Goal: Transaction & Acquisition: Purchase product/service

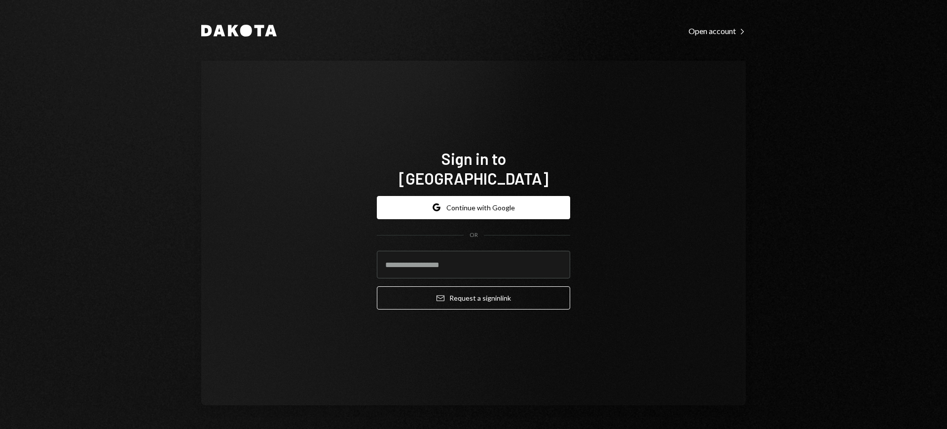
type input "**********"
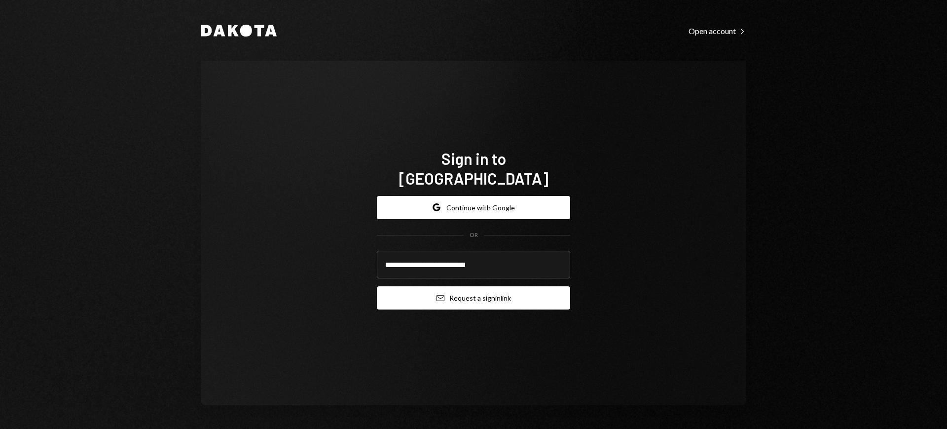
click at [494, 286] on button "Email Request a sign in link" at bounding box center [473, 297] width 193 height 23
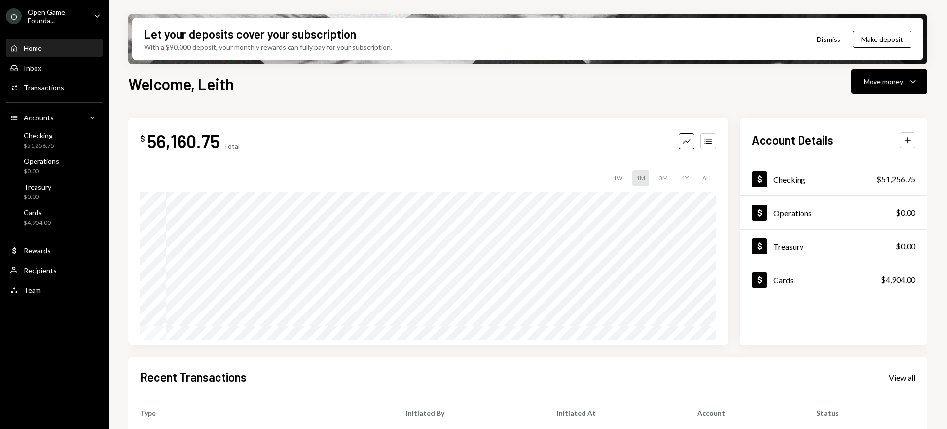
click at [62, 12] on div "Open Game Founda..." at bounding box center [57, 16] width 58 height 17
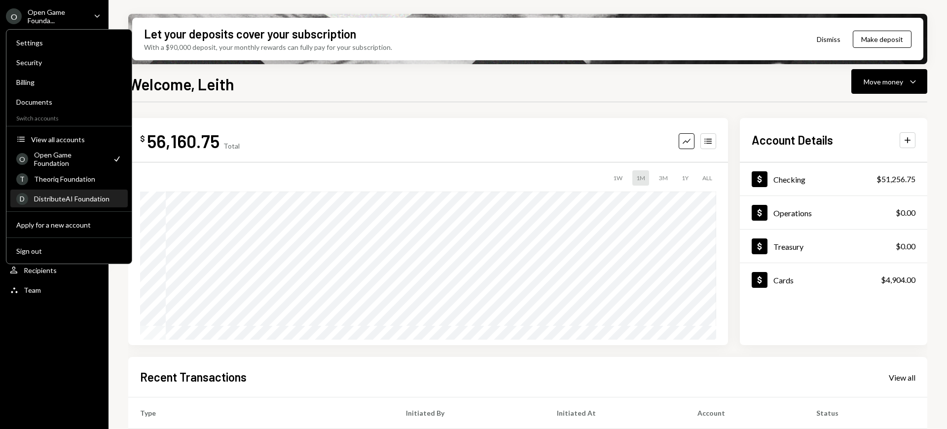
click at [94, 196] on div "DistributeAI Foundation" at bounding box center [78, 198] width 88 height 8
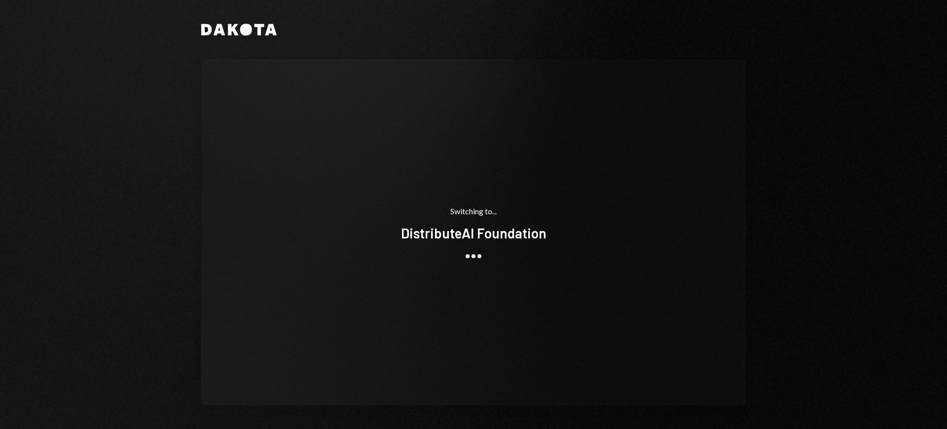
click at [94, 196] on div "Dakota Switching to... DistributeAI Foundation" at bounding box center [473, 214] width 947 height 429
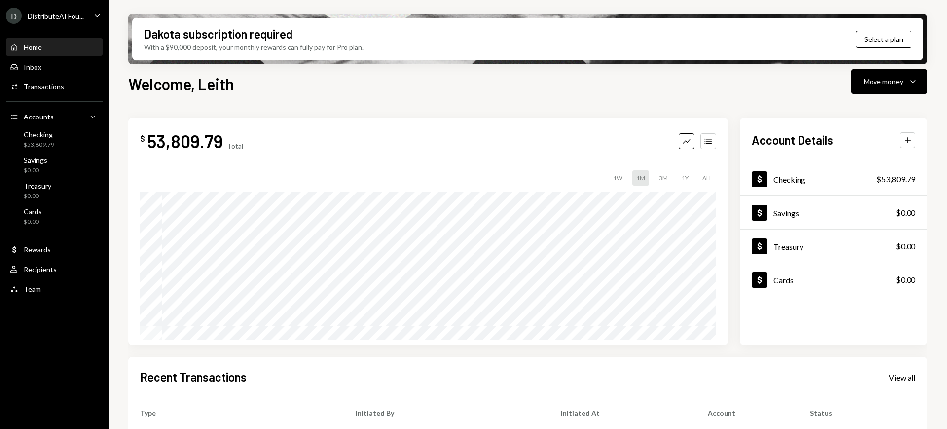
click at [76, 18] on div "DistributeAI Fou..." at bounding box center [56, 16] width 56 height 8
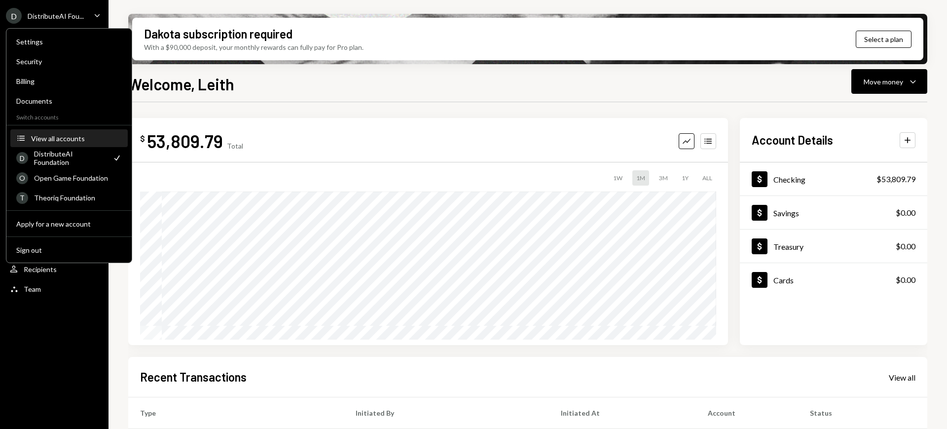
click at [74, 139] on div "View all accounts" at bounding box center [76, 138] width 91 height 8
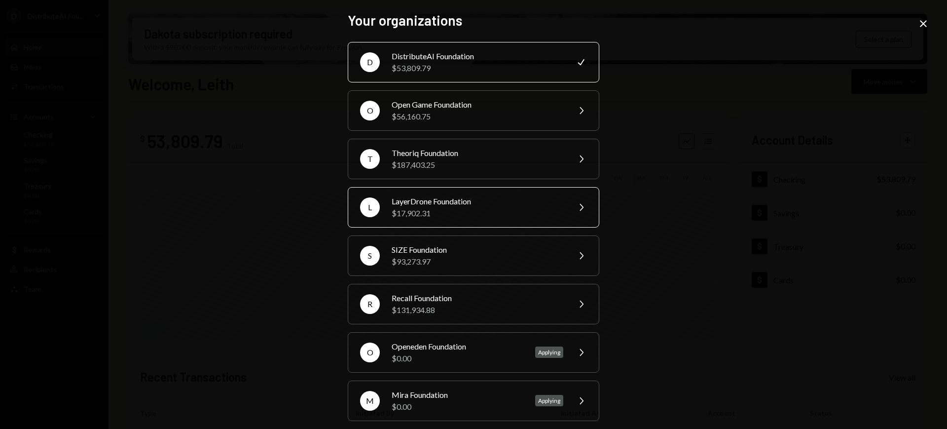
click at [534, 207] on div "$17,902.31" at bounding box center [478, 213] width 172 height 12
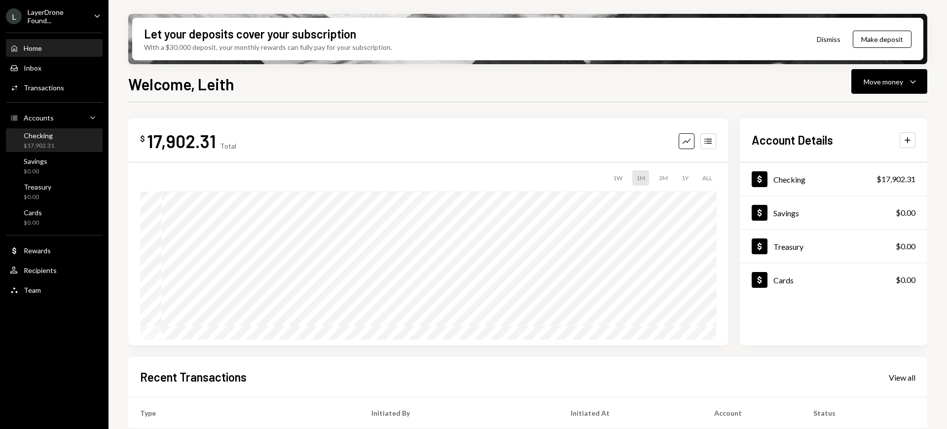
click at [64, 143] on div "Checking $17,902.31" at bounding box center [54, 140] width 89 height 19
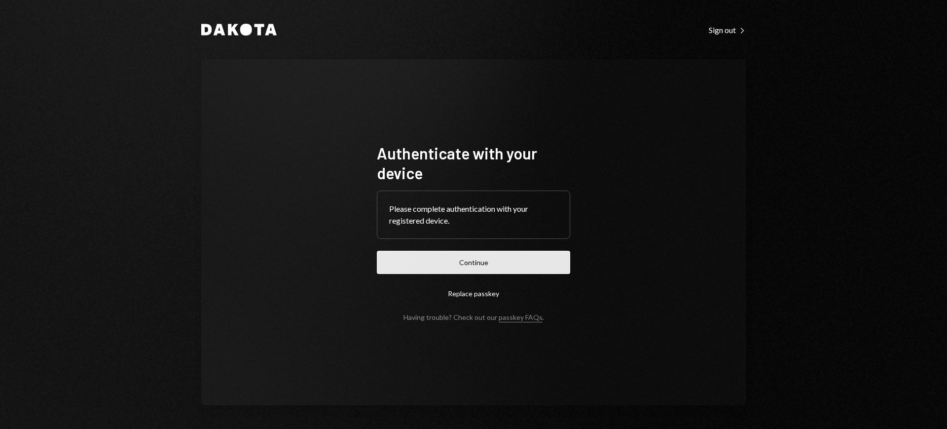
click at [490, 264] on button "Continue" at bounding box center [473, 262] width 193 height 23
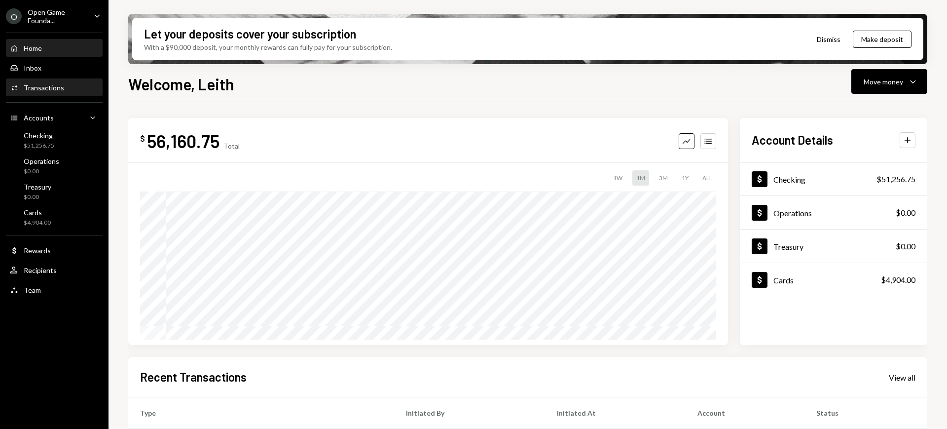
click at [69, 89] on div "Activities Transactions" at bounding box center [54, 87] width 89 height 9
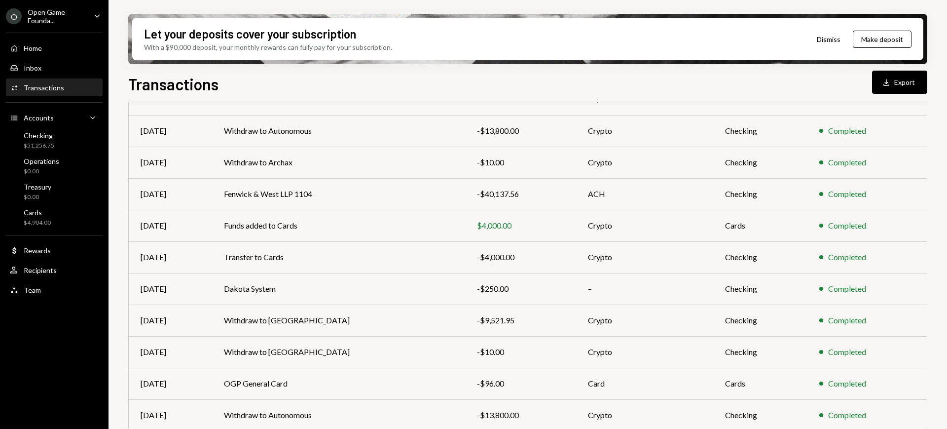
scroll to position [133, 0]
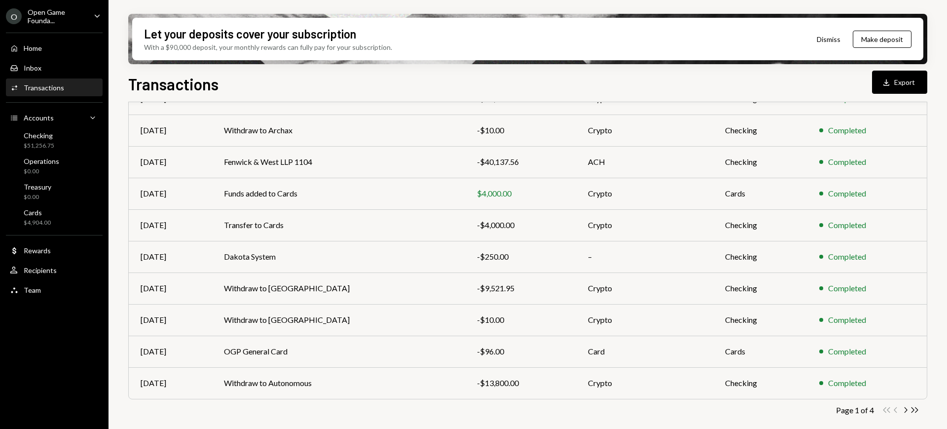
click at [403, 281] on td "Withdraw to [GEOGRAPHIC_DATA]" at bounding box center [338, 288] width 253 height 32
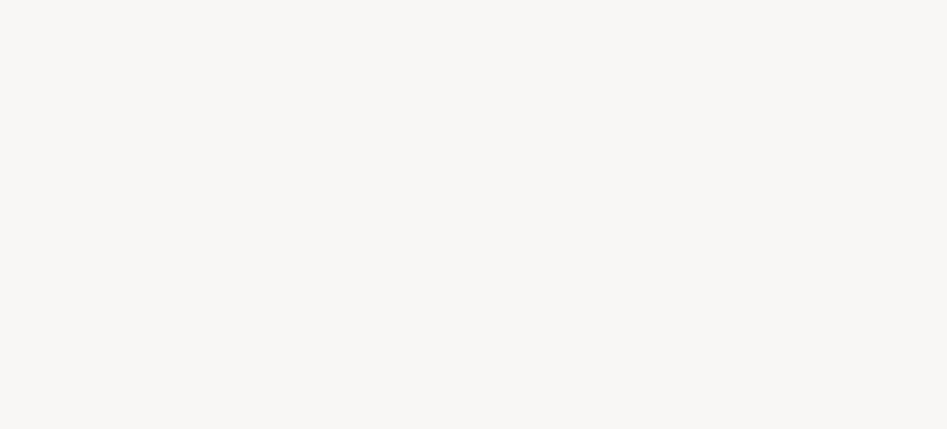
click at [421, 404] on div at bounding box center [473, 214] width 947 height 429
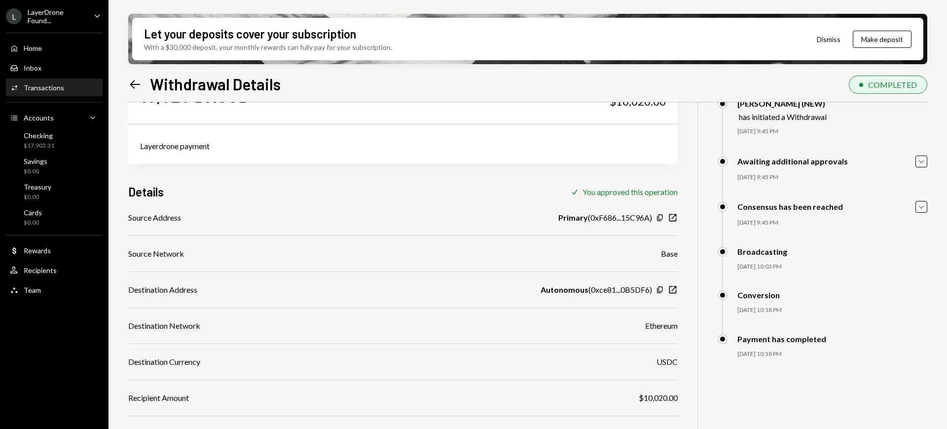
scroll to position [52, 0]
drag, startPoint x: 599, startPoint y: 273, endPoint x: 611, endPoint y: 293, distance: 23.3
click at [611, 293] on div "Source Address Primary ( 0xF686...15C96A ) Copy New Window Source Network Base …" at bounding box center [403, 379] width 550 height 336
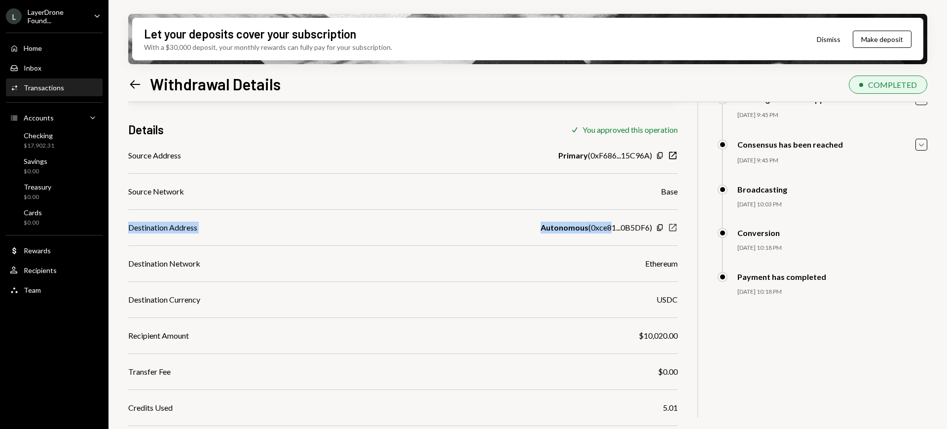
click at [676, 229] on icon "button" at bounding box center [672, 227] width 7 height 7
click at [658, 227] on icon "Copy" at bounding box center [660, 227] width 8 height 8
click at [443, 232] on div "Destination Address Autonomous ( 0xce81...0B5DF6 ) Copy New Window" at bounding box center [403, 228] width 550 height 12
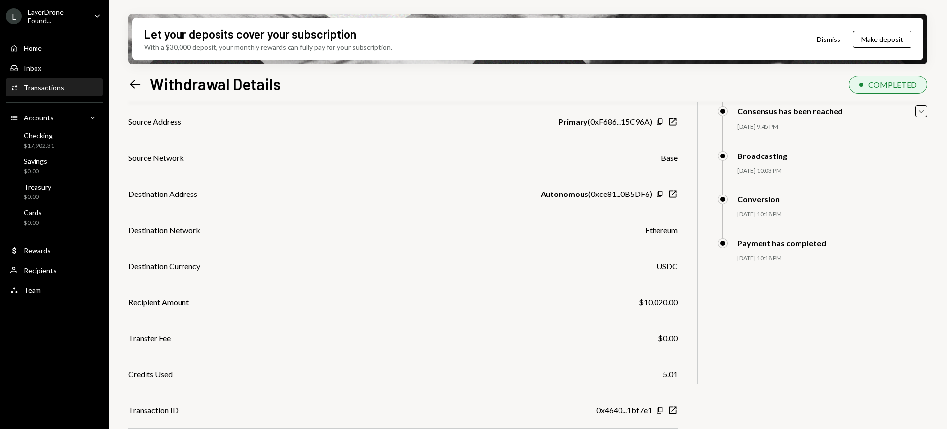
scroll to position [0, 0]
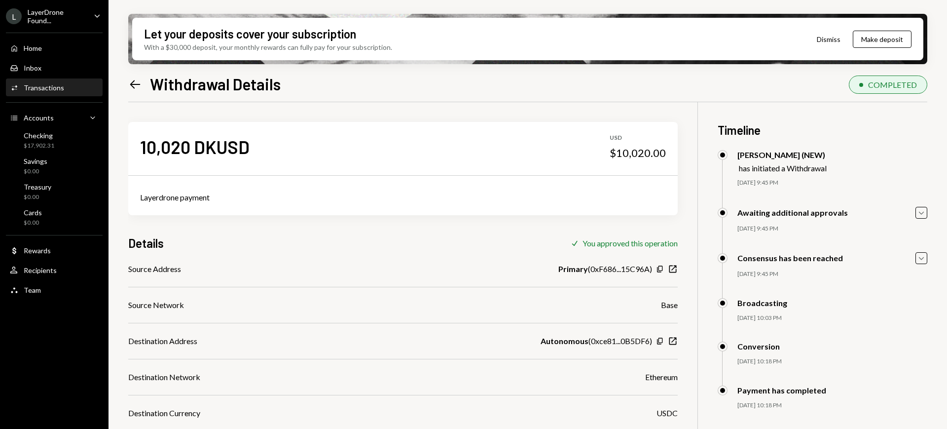
click at [136, 80] on icon "Left Arrow" at bounding box center [135, 84] width 14 height 14
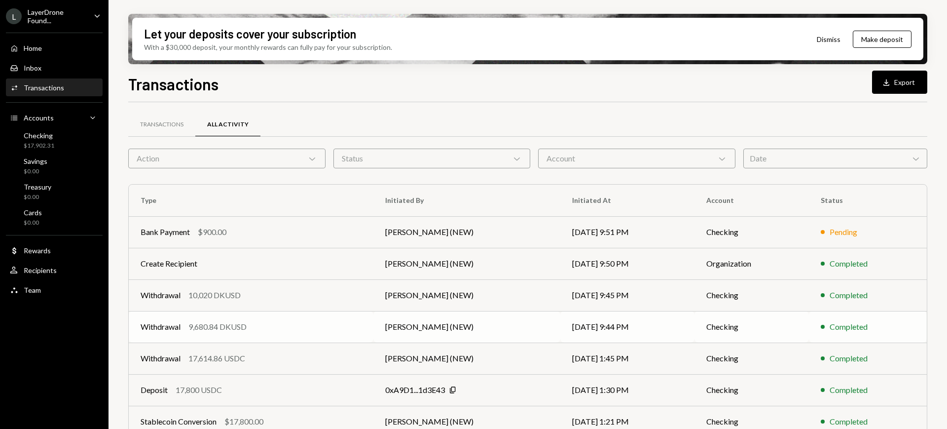
click at [658, 318] on td "09/15/25 9:44 PM" at bounding box center [627, 327] width 134 height 32
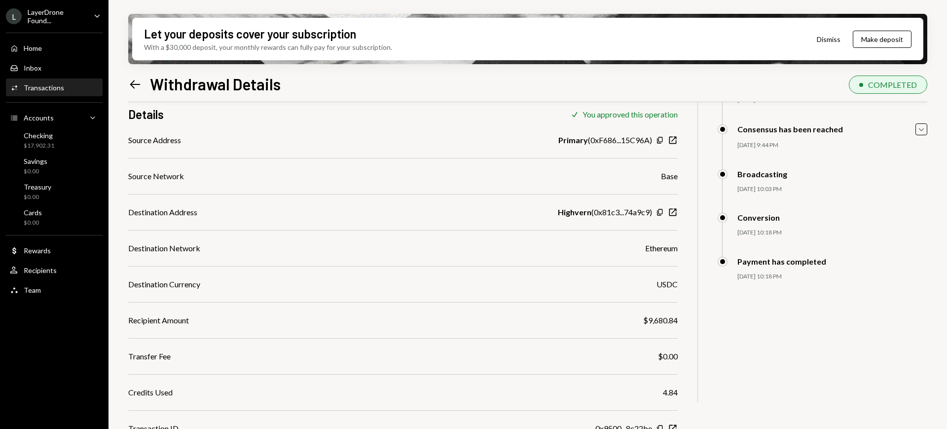
scroll to position [131, 0]
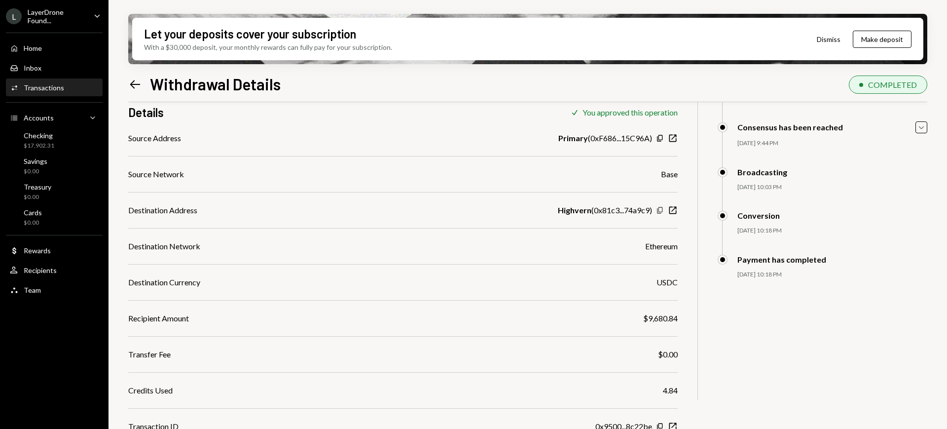
click at [661, 210] on icon "Copy" at bounding box center [660, 210] width 8 height 8
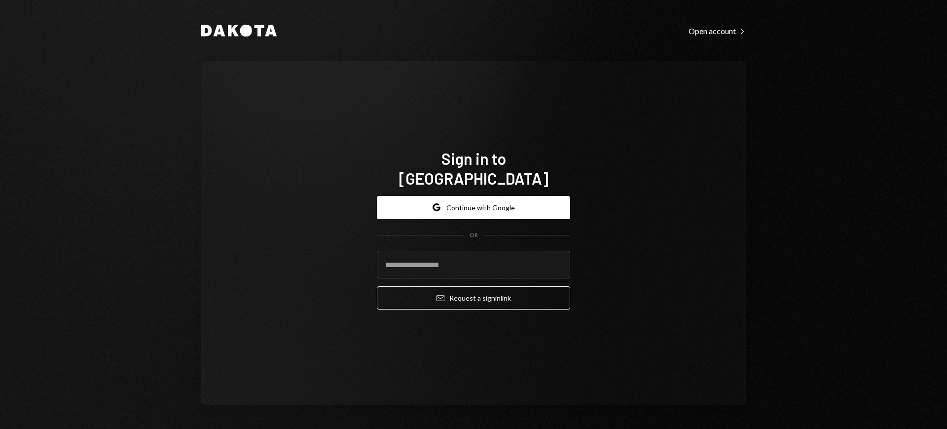
type input "**********"
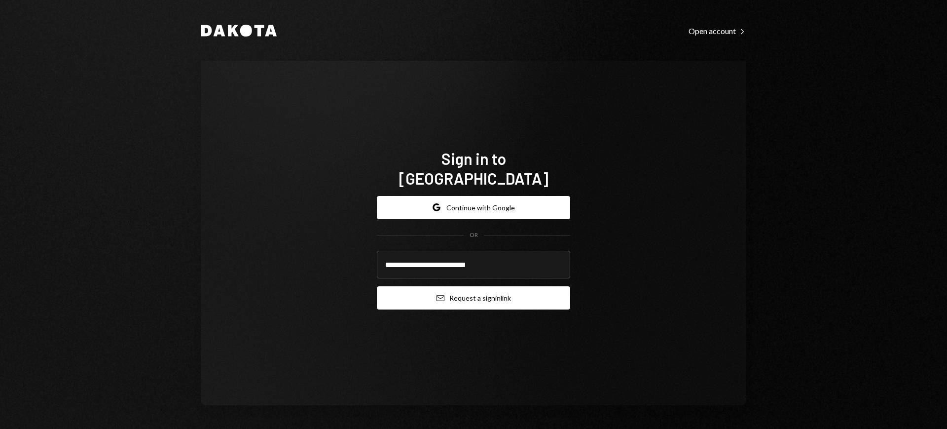
click at [457, 291] on button "Email Request a sign in link" at bounding box center [473, 297] width 193 height 23
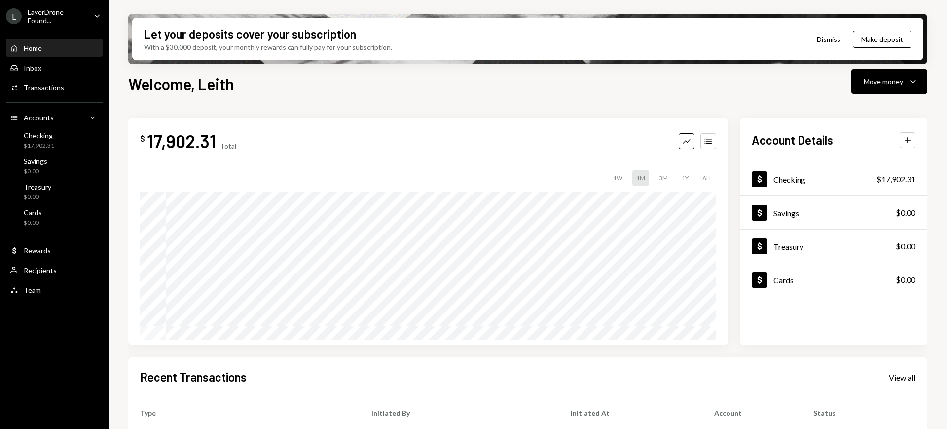
click at [86, 12] on div "L LayerDrone Found... Caret Down" at bounding box center [54, 16] width 109 height 17
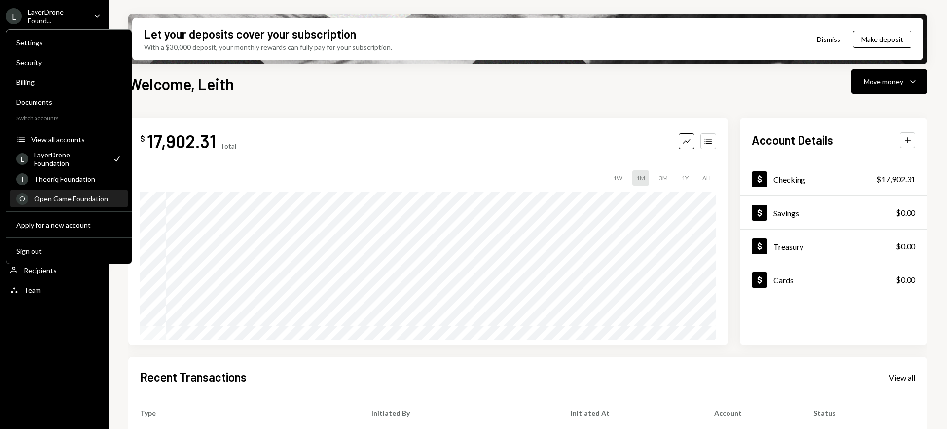
click at [84, 198] on div "Open Game Foundation" at bounding box center [78, 198] width 88 height 8
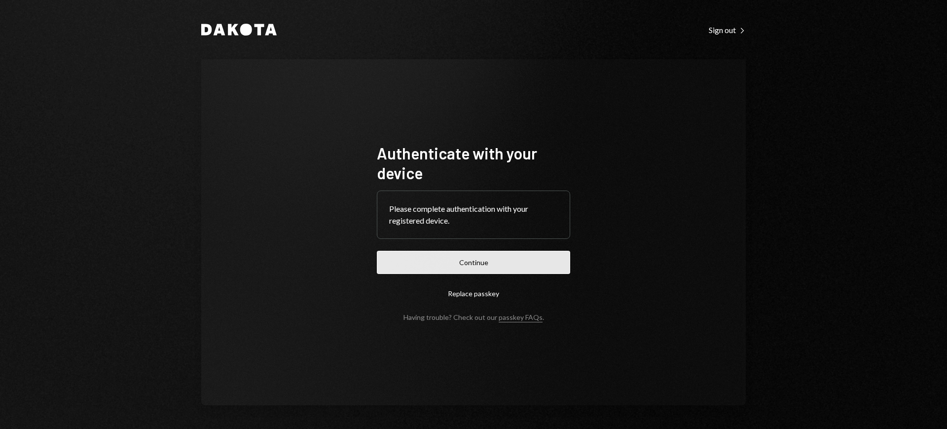
click at [481, 261] on button "Continue" at bounding box center [473, 262] width 193 height 23
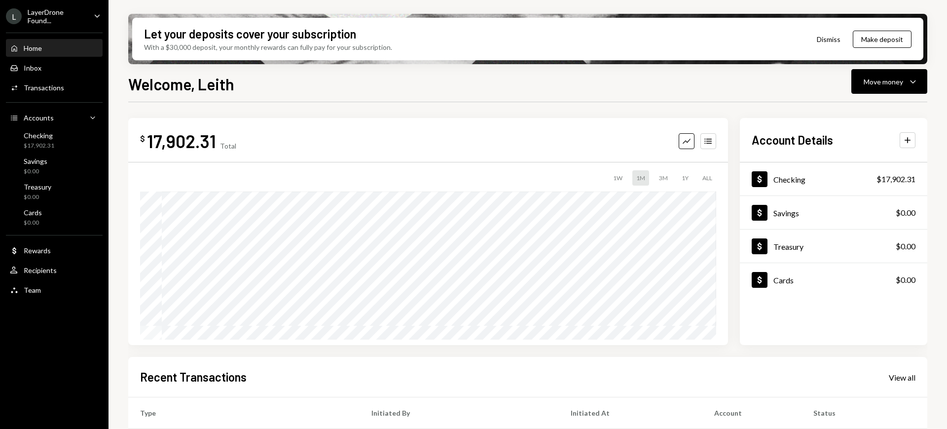
click at [81, 12] on div "LayerDrone Found..." at bounding box center [57, 16] width 58 height 17
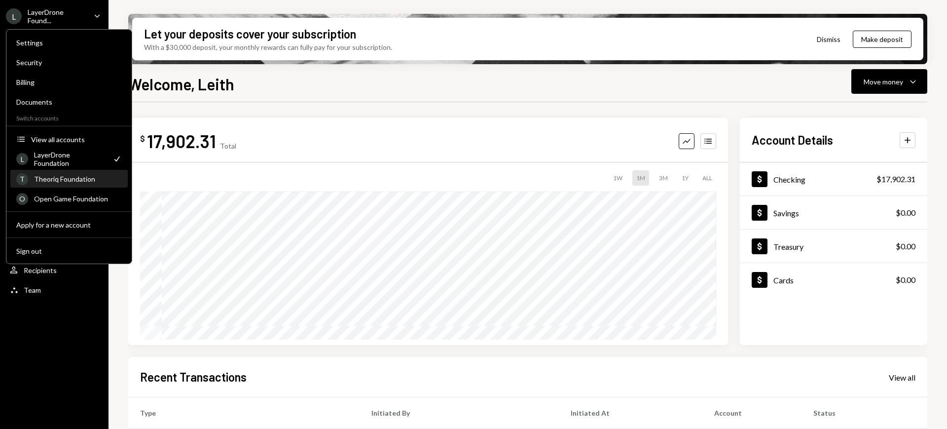
click at [97, 179] on div "Theoriq Foundation" at bounding box center [78, 179] width 88 height 8
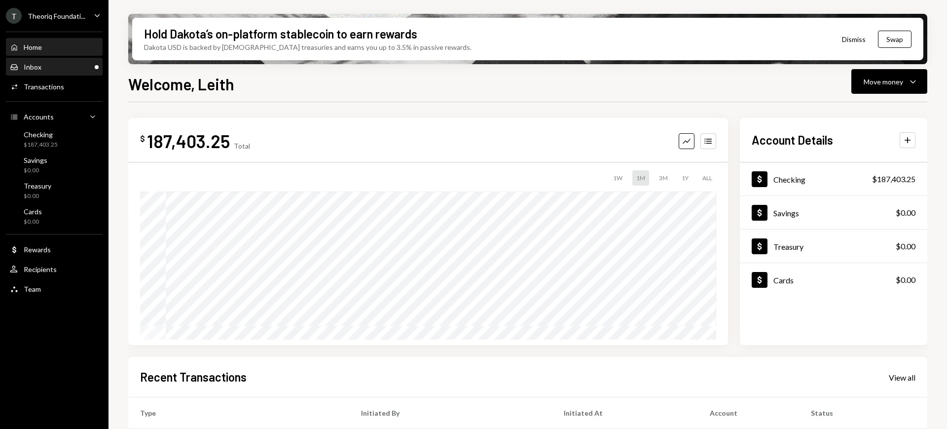
click at [64, 61] on div "Inbox Inbox" at bounding box center [54, 67] width 89 height 17
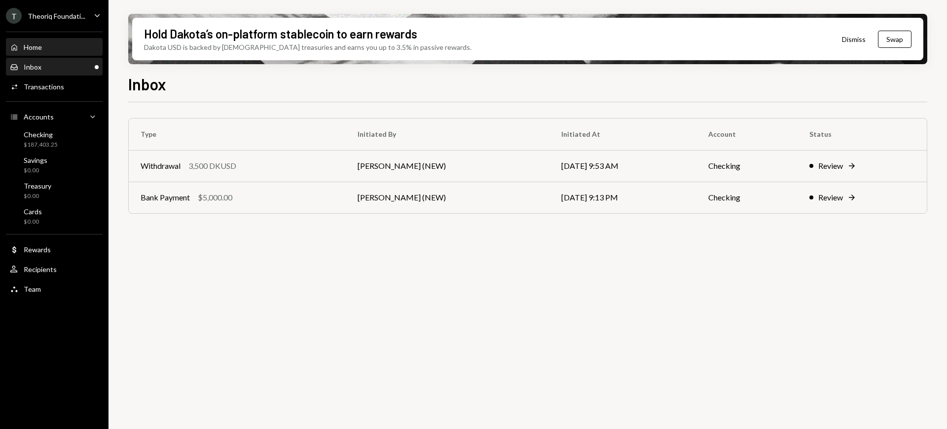
click at [55, 43] on div "Home Home" at bounding box center [54, 47] width 89 height 9
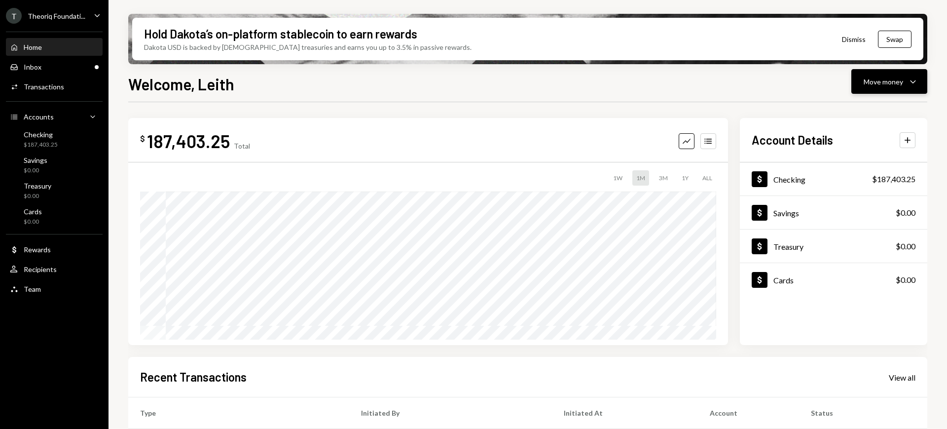
click at [869, 76] on div "Move money" at bounding box center [883, 81] width 39 height 10
click at [861, 110] on div "Send" at bounding box center [882, 111] width 72 height 10
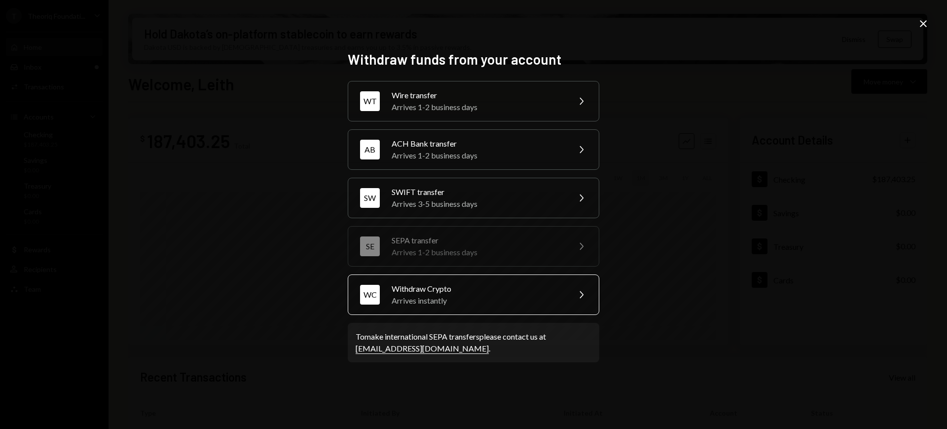
click at [563, 293] on div "WC Withdraw Crypto Arrives instantly Chevron Right" at bounding box center [474, 294] width 252 height 40
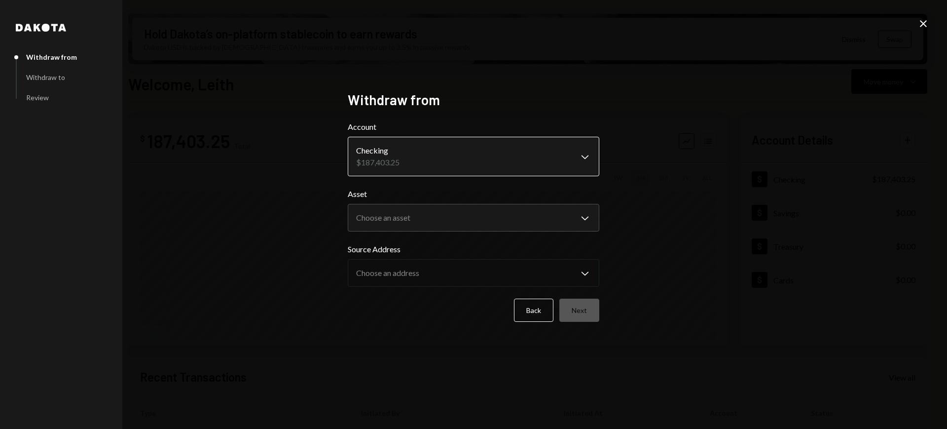
click at [540, 157] on body "T Theoriq Foundati... Caret Down Home Home Inbox Inbox Activities Transactions …" at bounding box center [473, 214] width 947 height 429
click at [544, 220] on body "T Theoriq Foundati... Caret Down Home Home Inbox Inbox Activities Transactions …" at bounding box center [473, 214] width 947 height 429
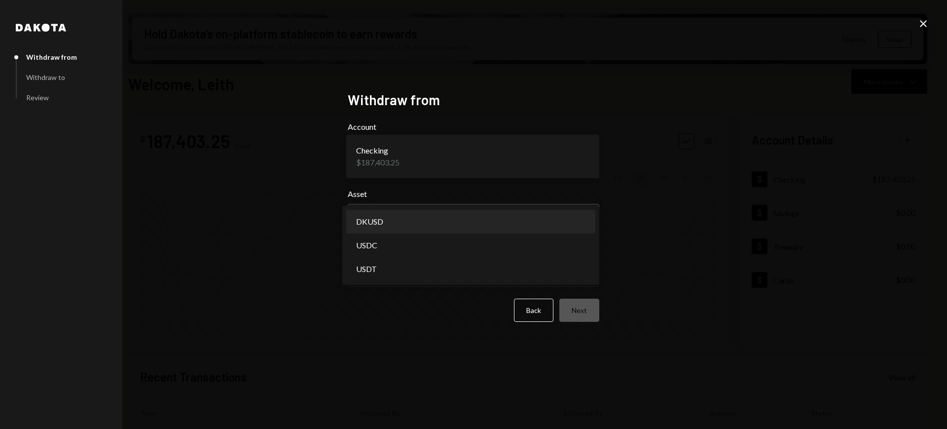
select select "*****"
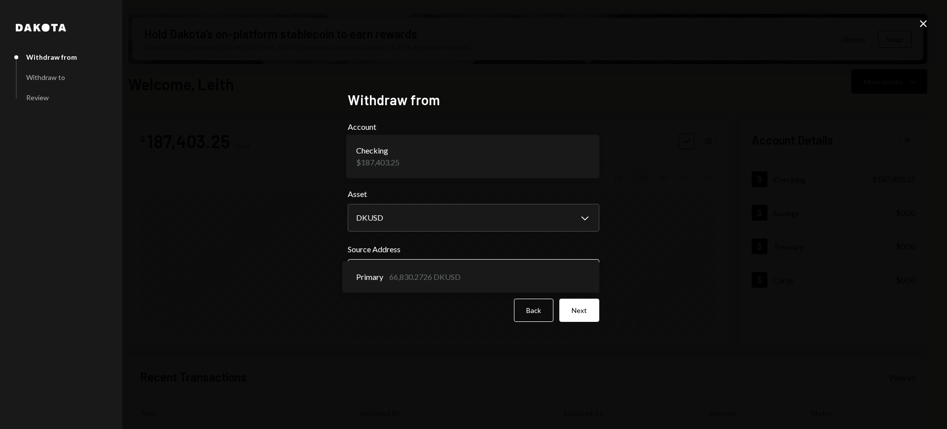
click at [553, 281] on body "T Theoriq Foundati... Caret Down Home Home Inbox Inbox Activities Transactions …" at bounding box center [473, 214] width 947 height 429
click at [579, 316] on button "Next" at bounding box center [579, 309] width 40 height 23
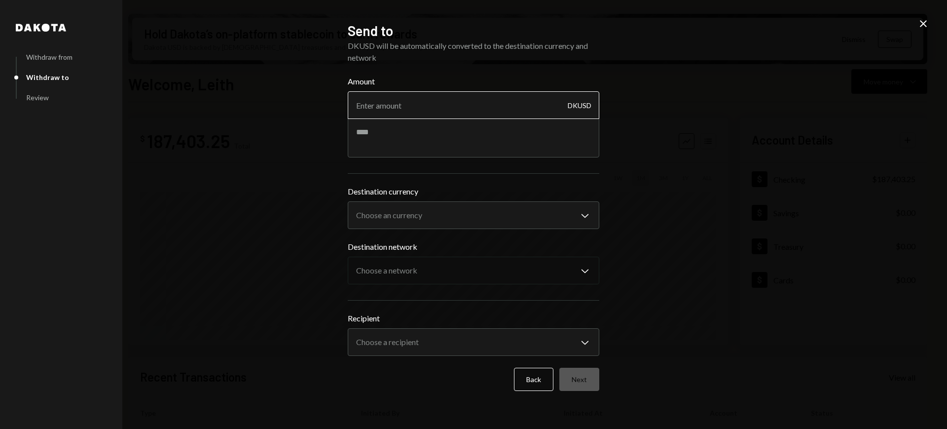
click at [495, 110] on input "Amount" at bounding box center [474, 105] width 252 height 28
type input "20"
click at [480, 126] on textarea at bounding box center [474, 137] width 252 height 39
type textarea "**********"
click at [525, 204] on body "T Theoriq Foundati... Caret Down Home Home Inbox Inbox Activities Transactions …" at bounding box center [473, 214] width 947 height 429
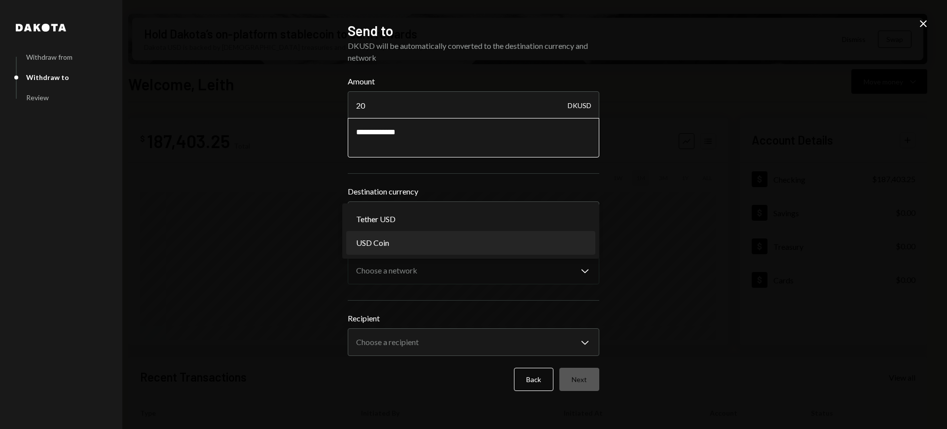
select select "****"
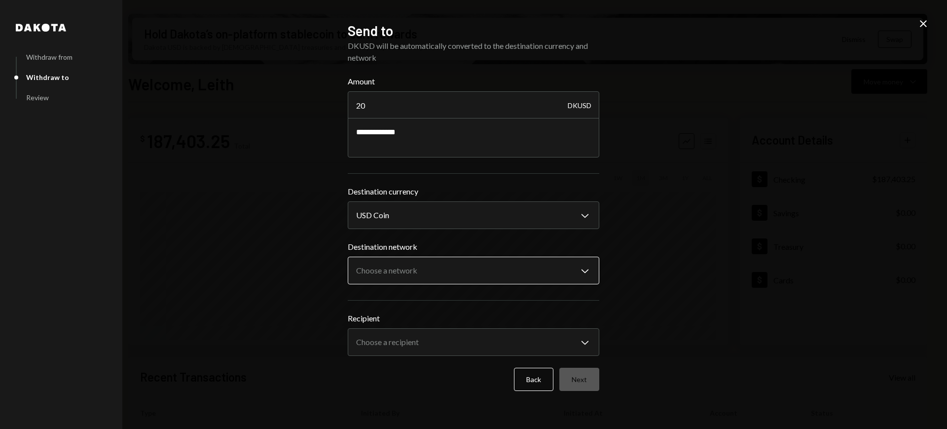
click at [510, 269] on body "T Theoriq Foundati... Caret Down Home Home Inbox Inbox Activities Transactions …" at bounding box center [473, 214] width 947 height 429
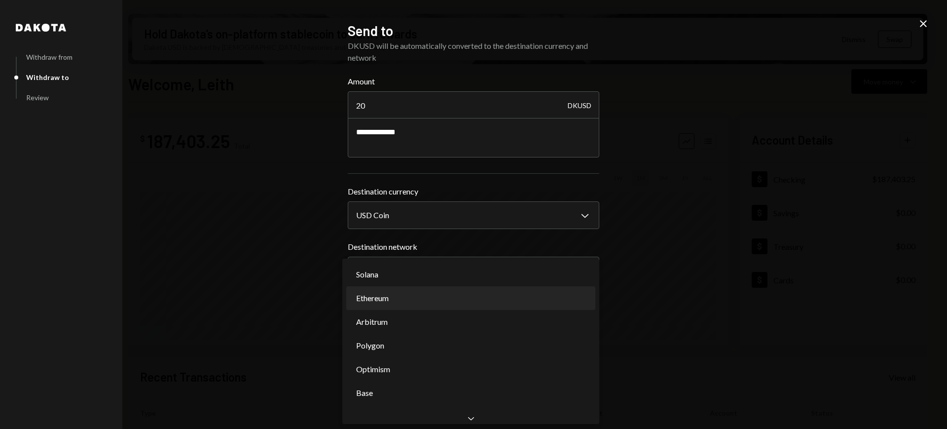
select select "**********"
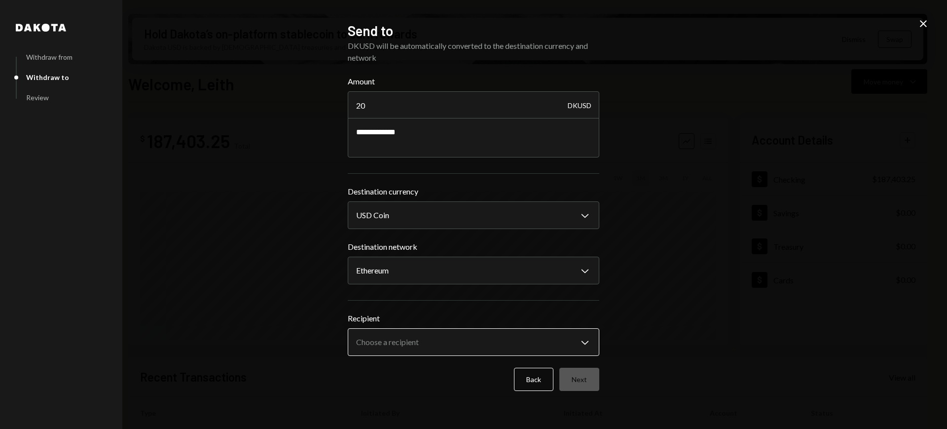
click at [576, 342] on body "T Theoriq Foundati... Caret Down Home Home Inbox Inbox Activities Transactions …" at bounding box center [473, 214] width 947 height 429
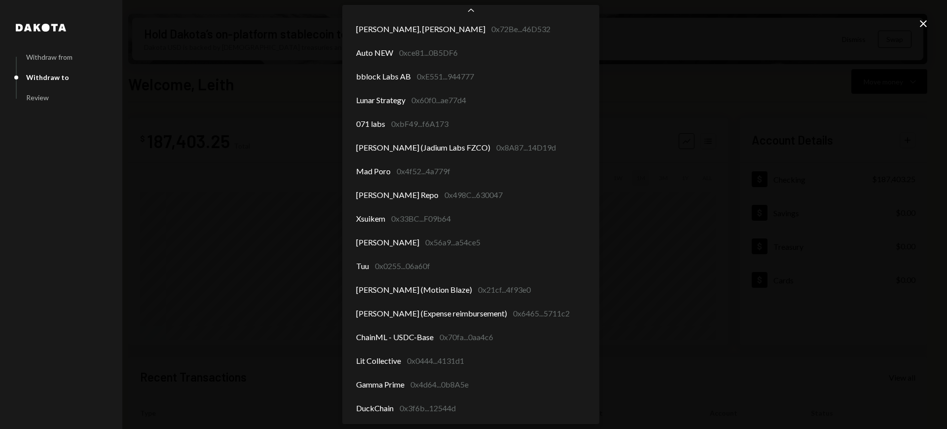
scroll to position [406, 0]
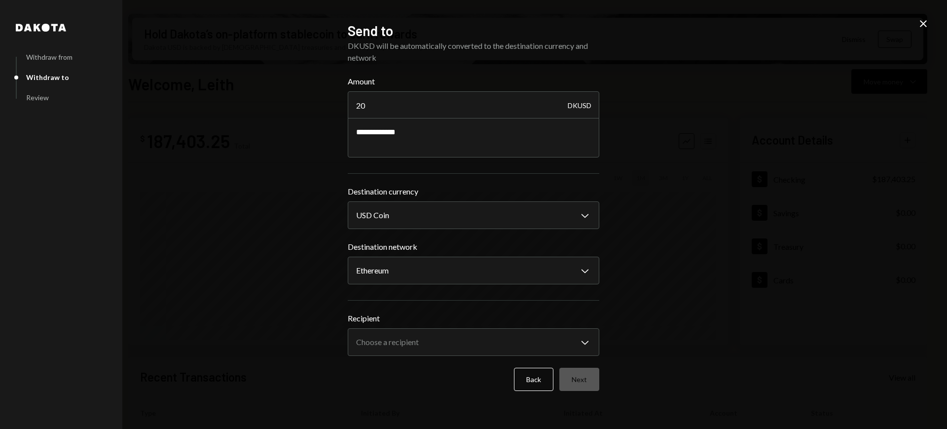
click at [666, 186] on div "**********" at bounding box center [473, 214] width 947 height 429
click at [917, 20] on div "**********" at bounding box center [473, 214] width 947 height 429
click at [922, 22] on icon at bounding box center [923, 23] width 7 height 7
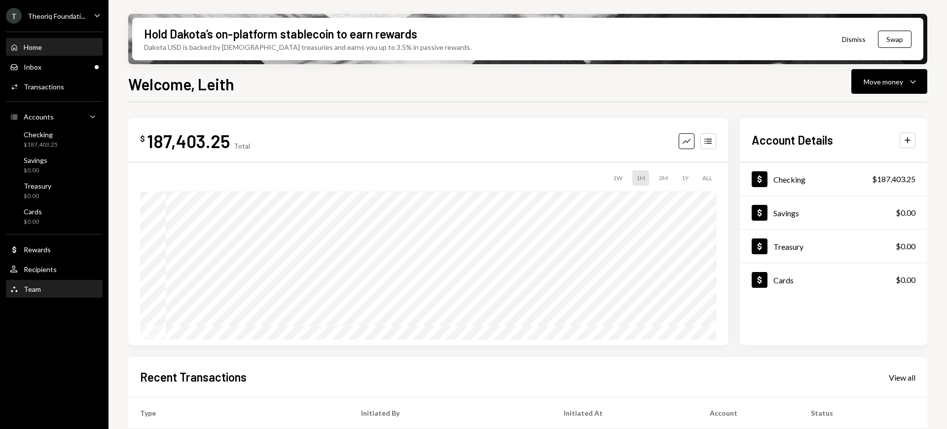
click at [60, 282] on div "Team Team" at bounding box center [54, 289] width 89 height 17
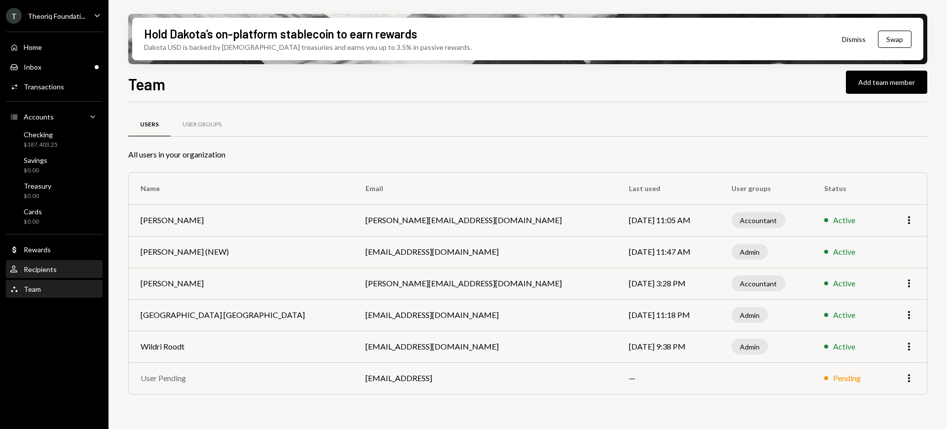
click at [54, 268] on div "Recipients" at bounding box center [40, 269] width 33 height 8
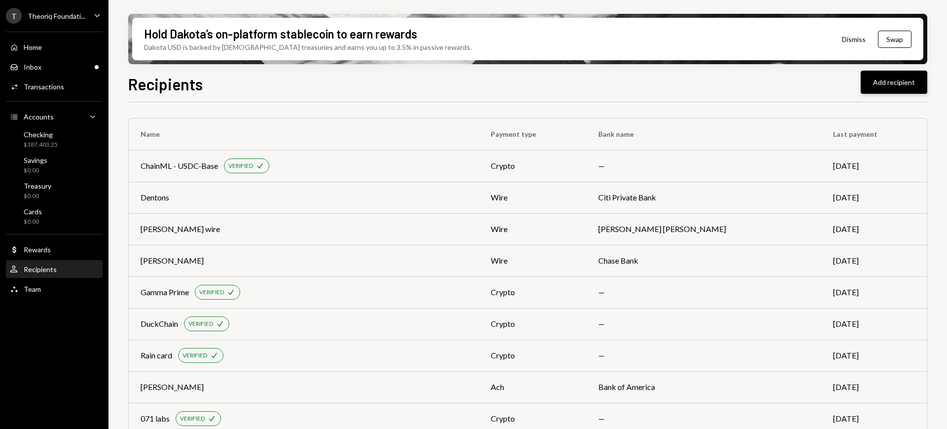
click at [910, 79] on button "Add recipient" at bounding box center [894, 82] width 67 height 23
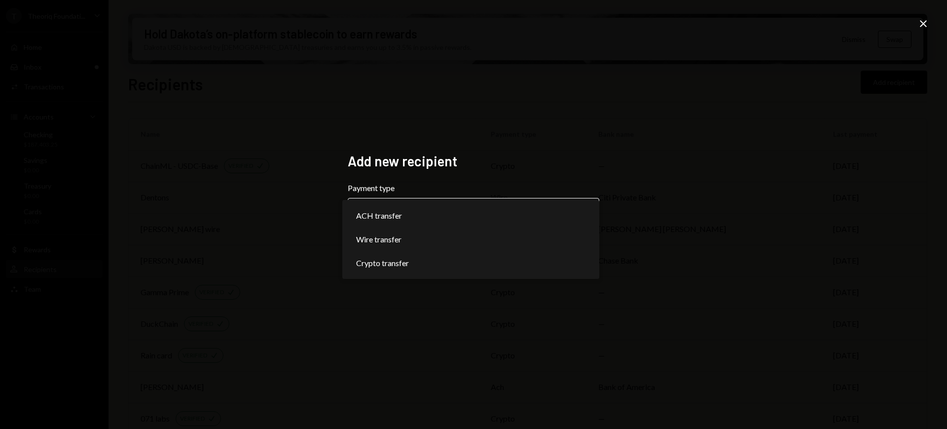
click at [541, 213] on body "T Theoriq Foundati... Caret Down Home Home Inbox Inbox Activities Transactions …" at bounding box center [473, 214] width 947 height 429
select select "******"
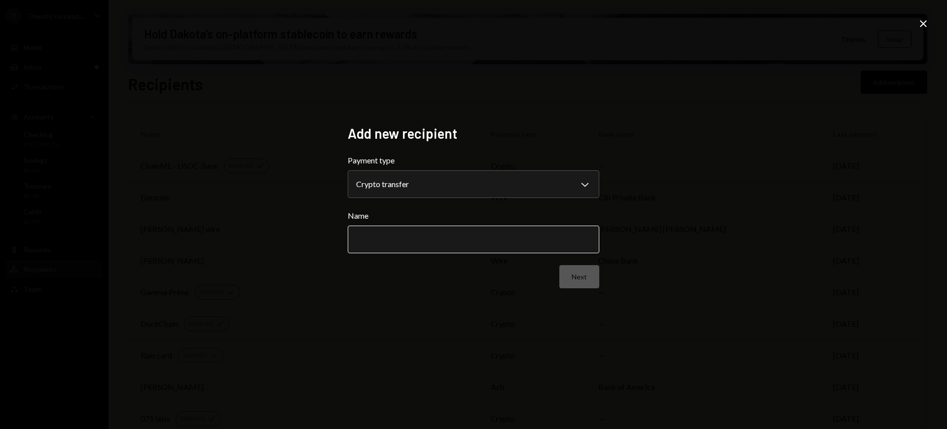
click at [552, 242] on input "Name" at bounding box center [474, 239] width 252 height 28
type input "********"
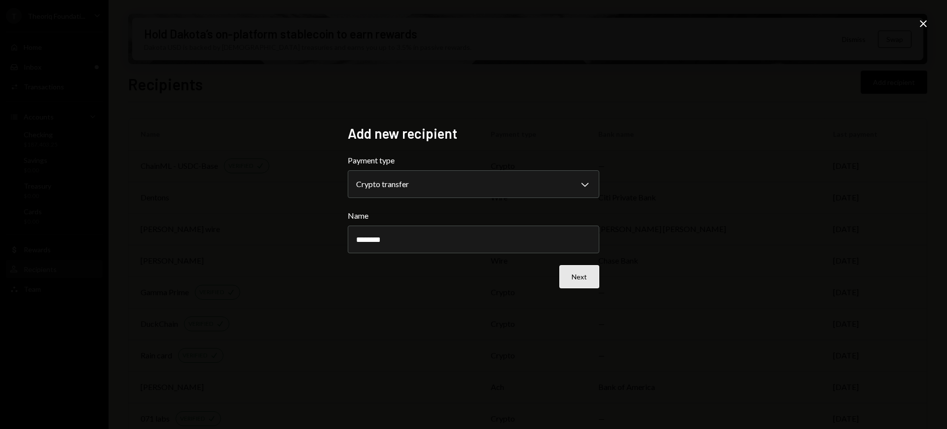
click at [572, 269] on button "Next" at bounding box center [579, 276] width 40 height 23
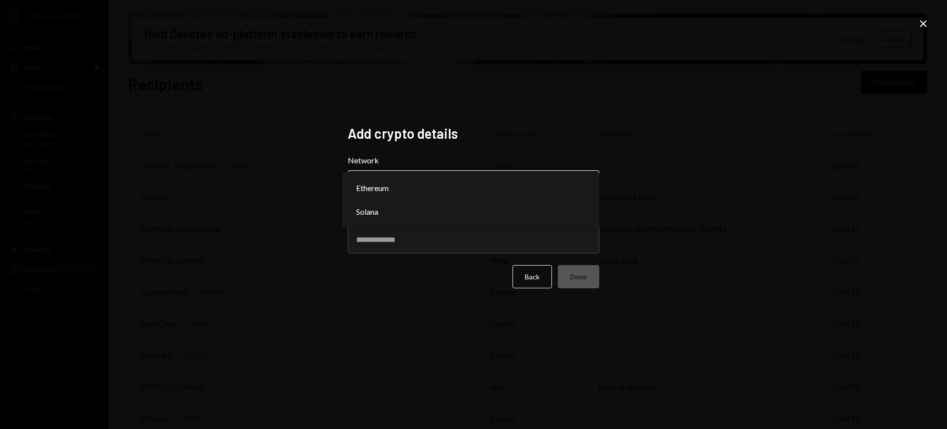
click at [554, 171] on button "Choose a network Chevron Down" at bounding box center [474, 184] width 252 height 28
select select "**********"
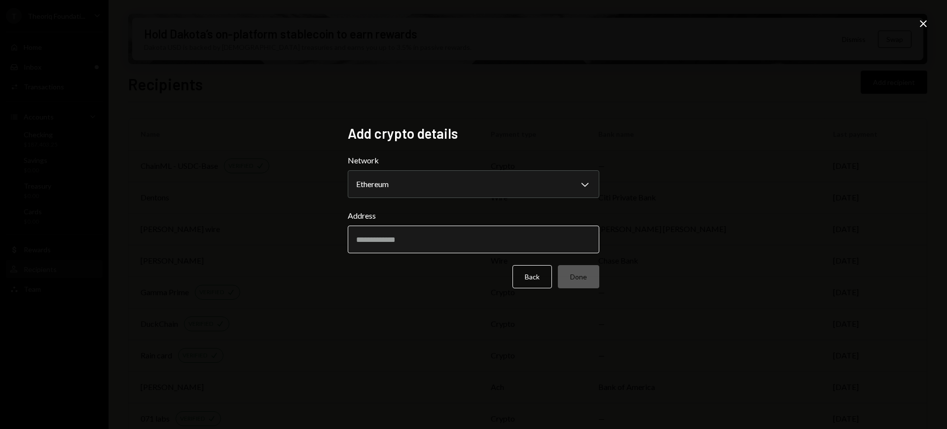
click at [434, 227] on input "Address" at bounding box center [474, 239] width 252 height 28
paste input "**********"
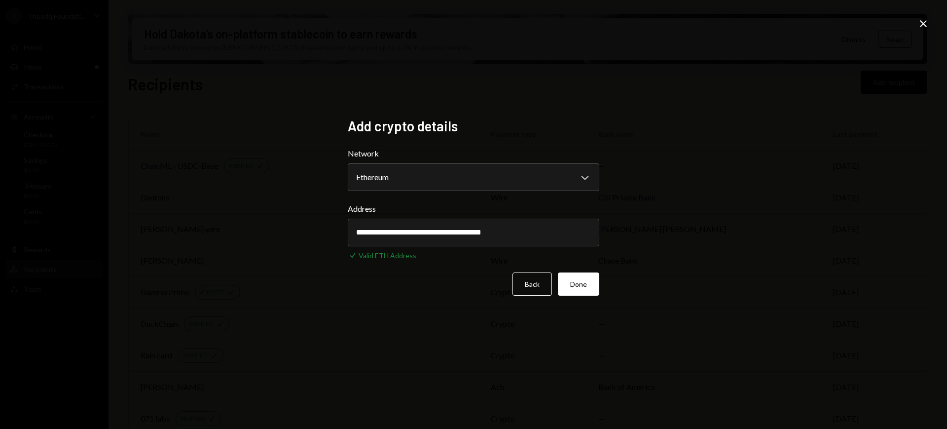
type input "**********"
click at [678, 268] on div "**********" at bounding box center [473, 214] width 947 height 429
click at [583, 288] on button "Done" at bounding box center [578, 283] width 41 height 23
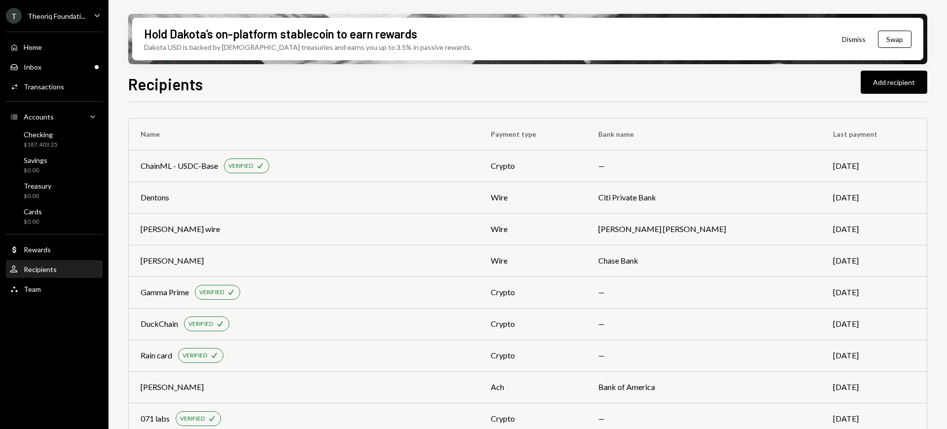
click at [72, 75] on div "Home Home Inbox Inbox Activities Transactions Accounts Accounts Caret Down Chec…" at bounding box center [54, 163] width 109 height 274
click at [76, 61] on div "Inbox Inbox" at bounding box center [54, 67] width 89 height 17
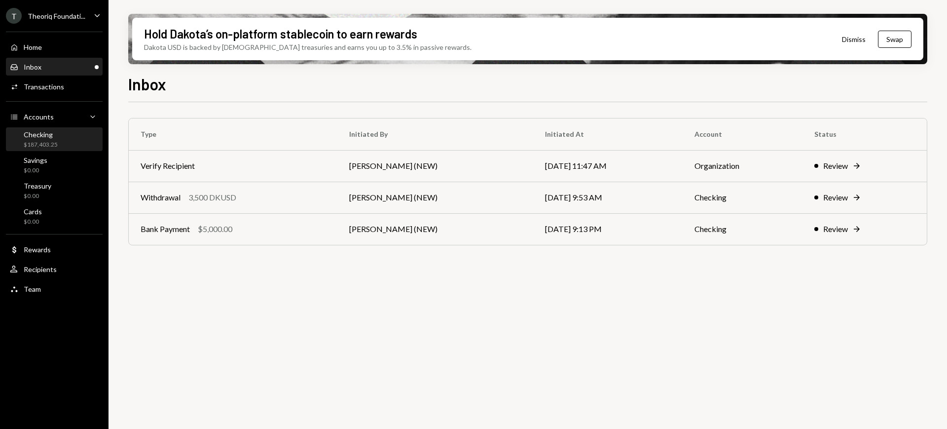
click at [70, 136] on div "Checking $187,403.25" at bounding box center [54, 139] width 89 height 19
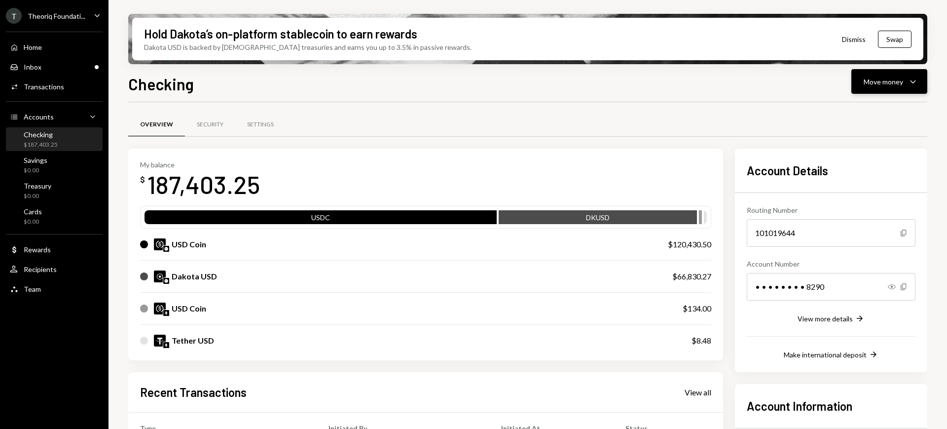
click at [888, 77] on div "Move money" at bounding box center [883, 81] width 39 height 10
click at [884, 114] on div "Send" at bounding box center [882, 111] width 72 height 10
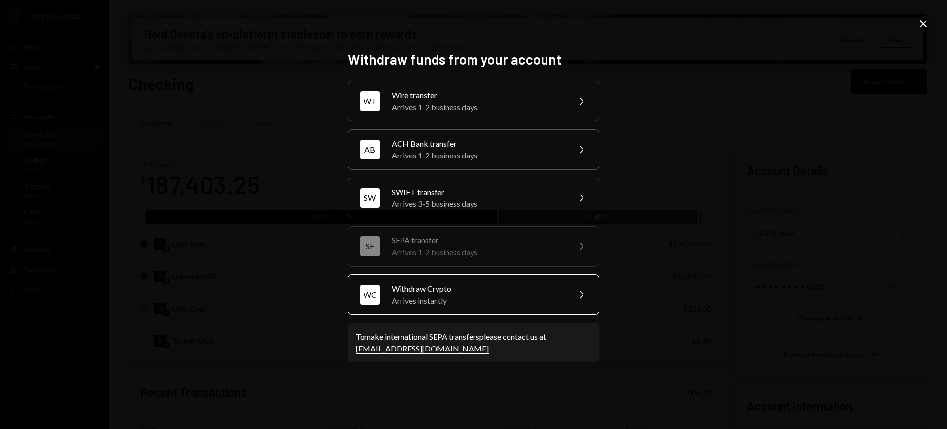
click at [568, 295] on div "WC Withdraw Crypto Arrives instantly Chevron Right" at bounding box center [474, 294] width 252 height 40
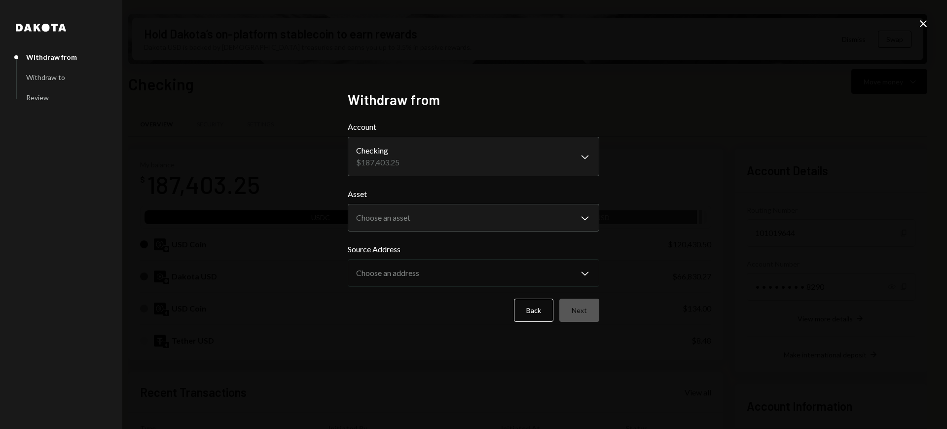
click at [549, 220] on body "T Theoriq Foundati... Caret Down Home Home Inbox Inbox Activities Transactions …" at bounding box center [473, 214] width 947 height 429
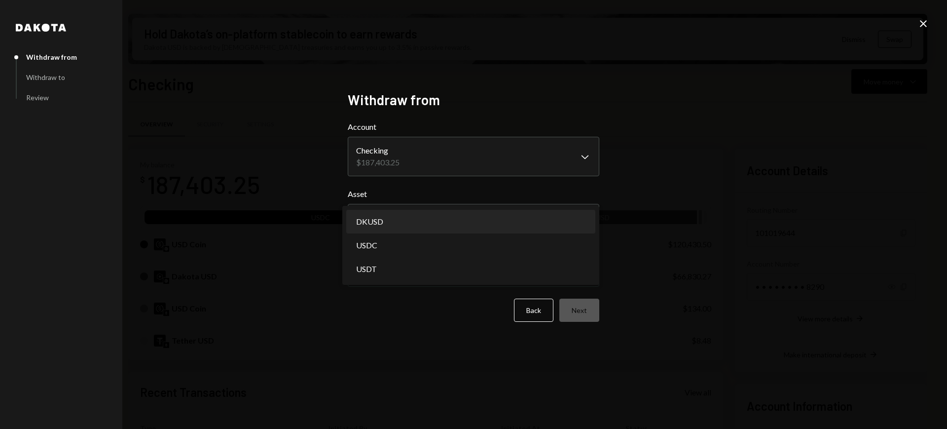
select select "*****"
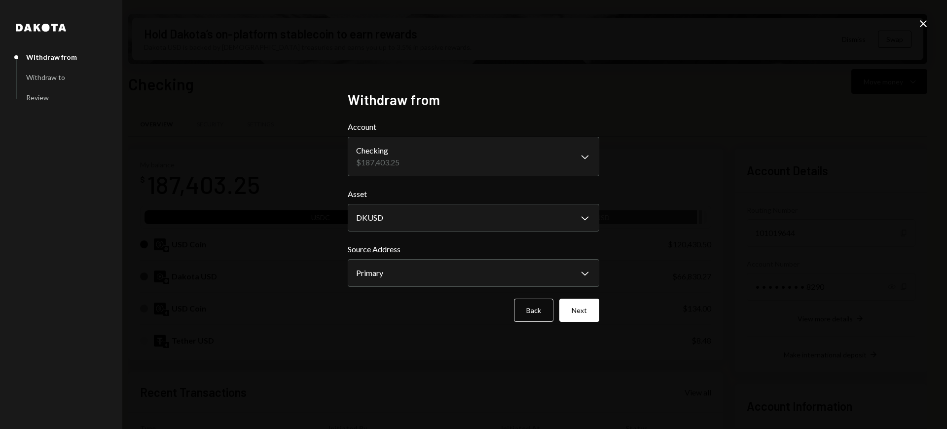
click at [601, 313] on div "**********" at bounding box center [473, 214] width 275 height 270
click at [586, 313] on button "Next" at bounding box center [579, 309] width 40 height 23
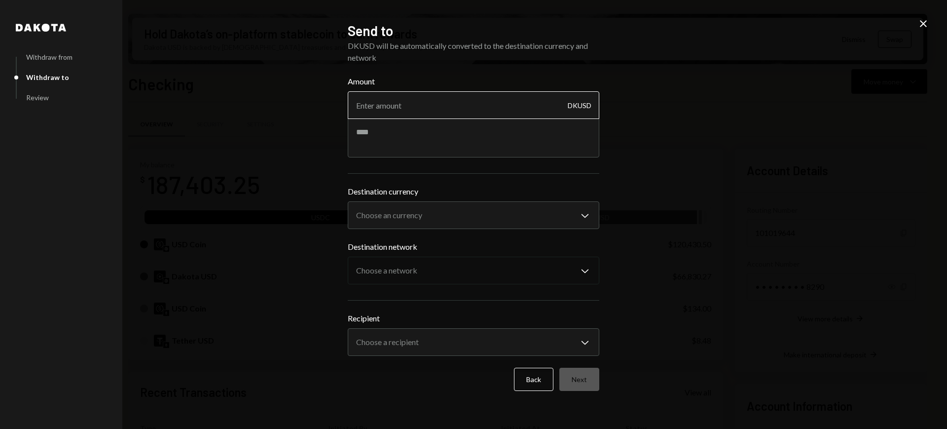
click at [502, 103] on input "Amount" at bounding box center [474, 105] width 252 height 28
type input "20"
click at [469, 128] on textarea at bounding box center [474, 137] width 252 height 39
type textarea "**********"
click at [489, 222] on body "T Theoriq Foundati... Caret Down Home Home Inbox Inbox Activities Transactions …" at bounding box center [473, 214] width 947 height 429
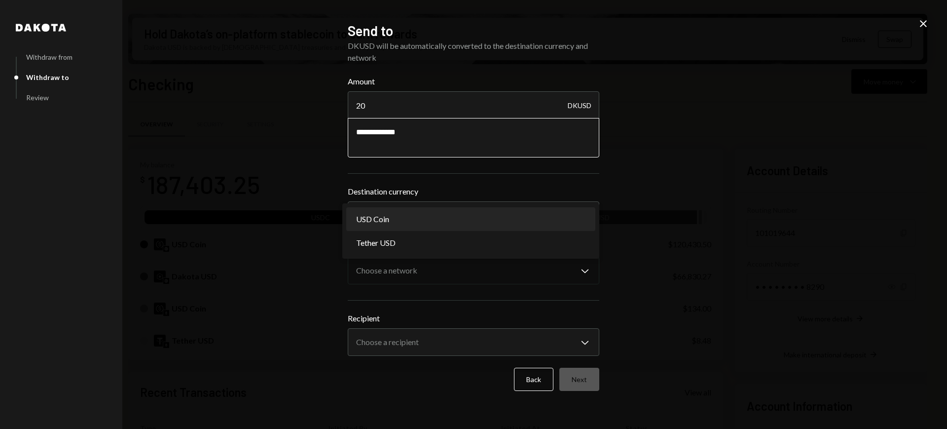
select select "****"
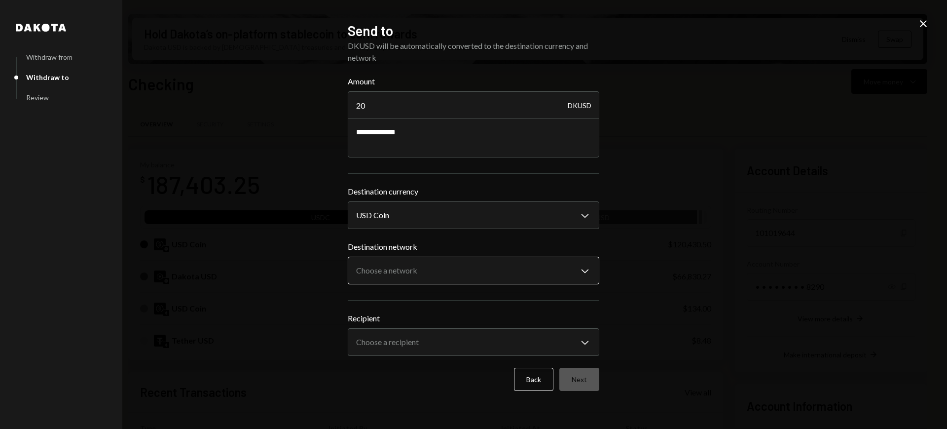
click at [498, 283] on body "T Theoriq Foundati... Caret Down Home Home Inbox Inbox Activities Transactions …" at bounding box center [473, 214] width 947 height 429
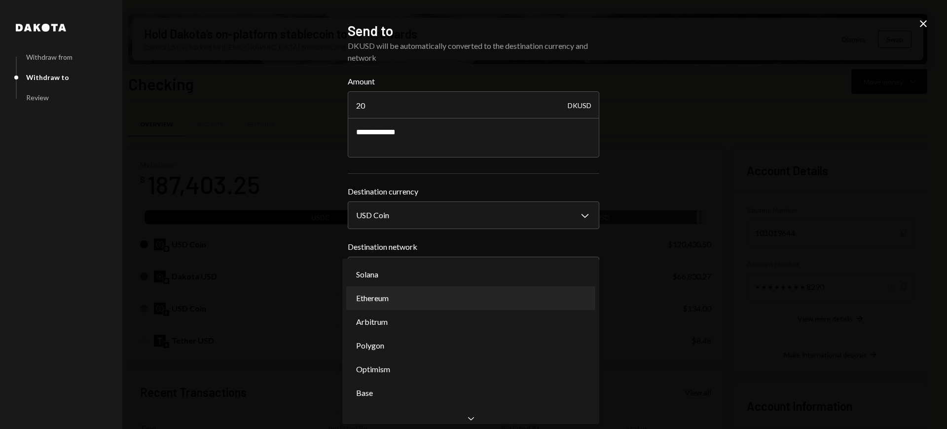
select select "**********"
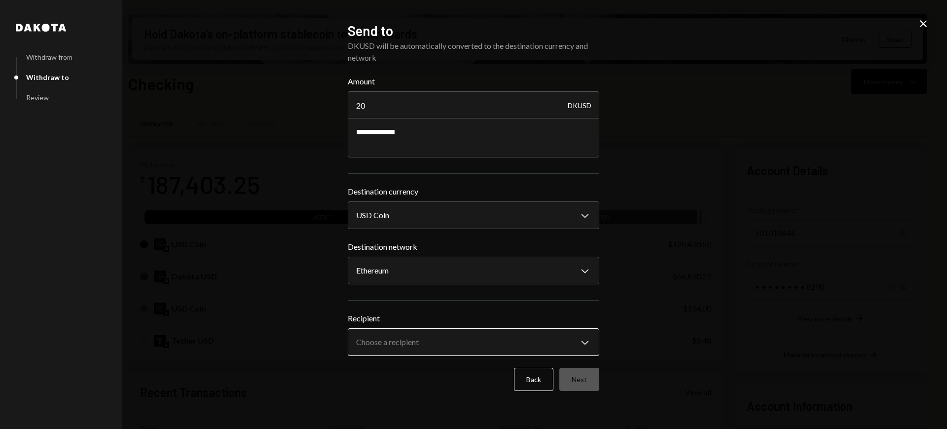
click at [491, 337] on body "T Theoriq Foundati... Caret Down Home Home Inbox Inbox Activities Transactions …" at bounding box center [473, 214] width 947 height 429
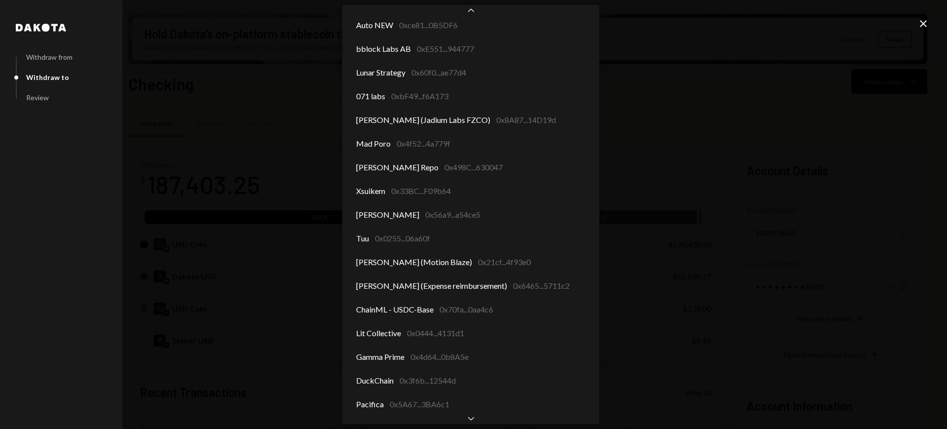
scroll to position [430, 0]
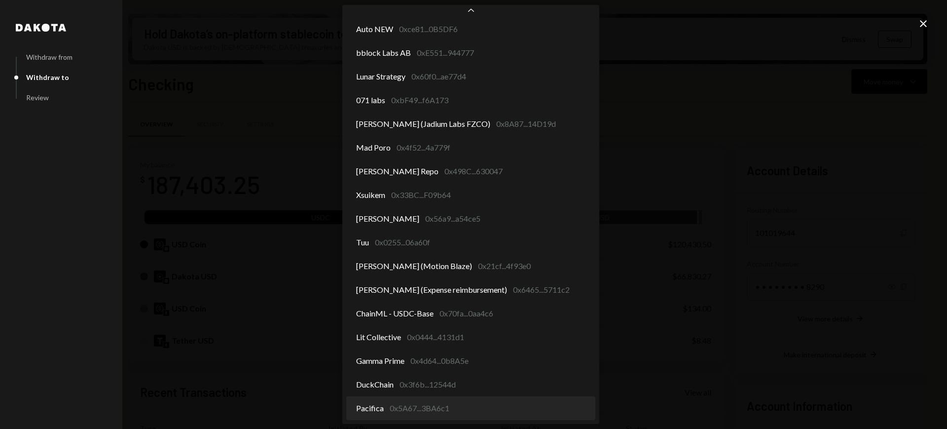
select select "**********"
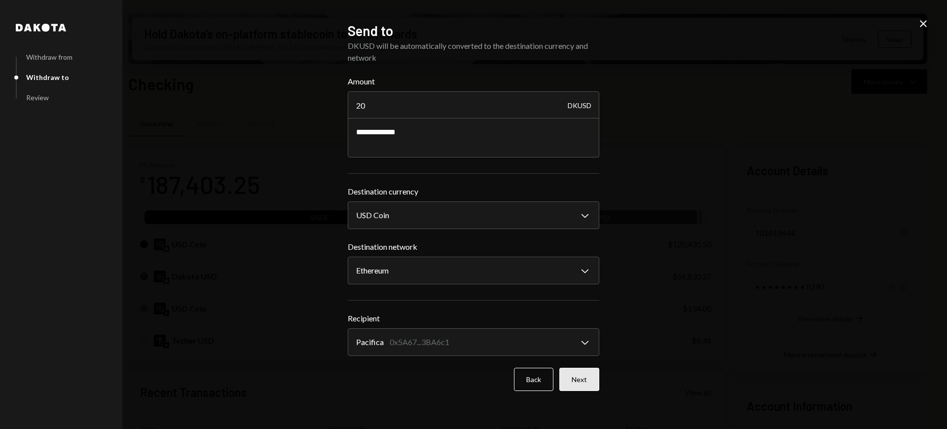
click at [566, 369] on button "Next" at bounding box center [579, 379] width 40 height 23
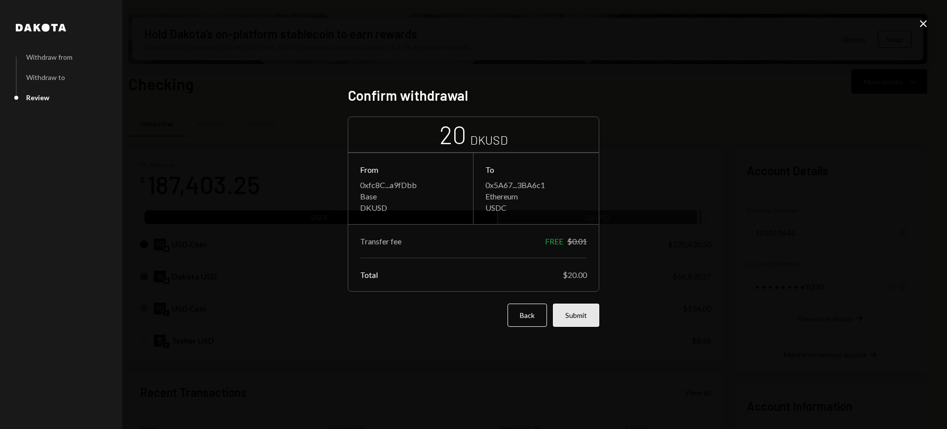
click at [575, 309] on button "Submit" at bounding box center [576, 314] width 46 height 23
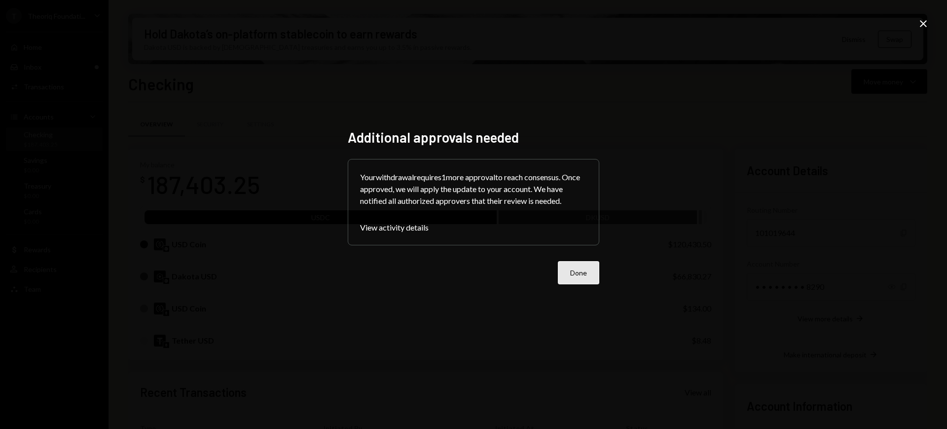
click at [576, 272] on button "Done" at bounding box center [578, 272] width 41 height 23
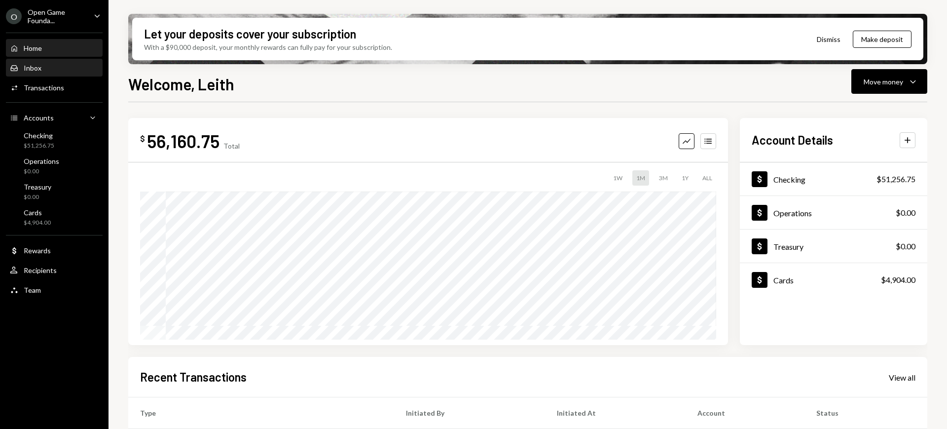
click at [64, 64] on div "Inbox Inbox" at bounding box center [54, 68] width 89 height 9
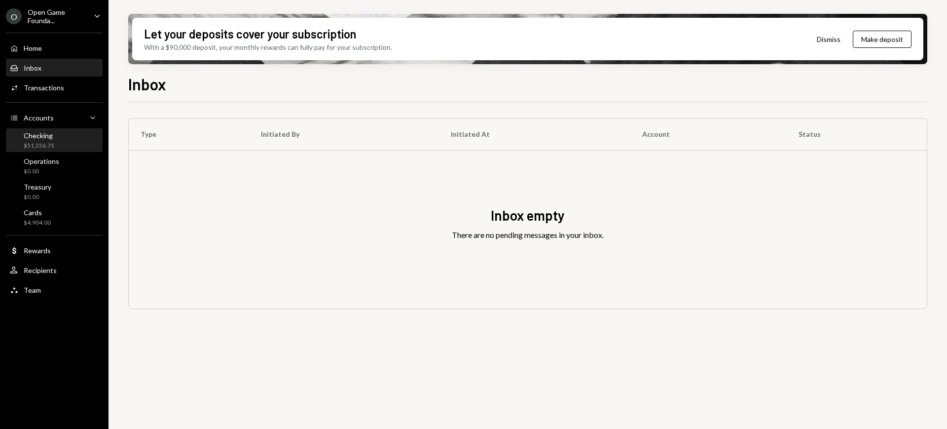
click at [72, 133] on div "Checking $51,256.75" at bounding box center [54, 140] width 89 height 19
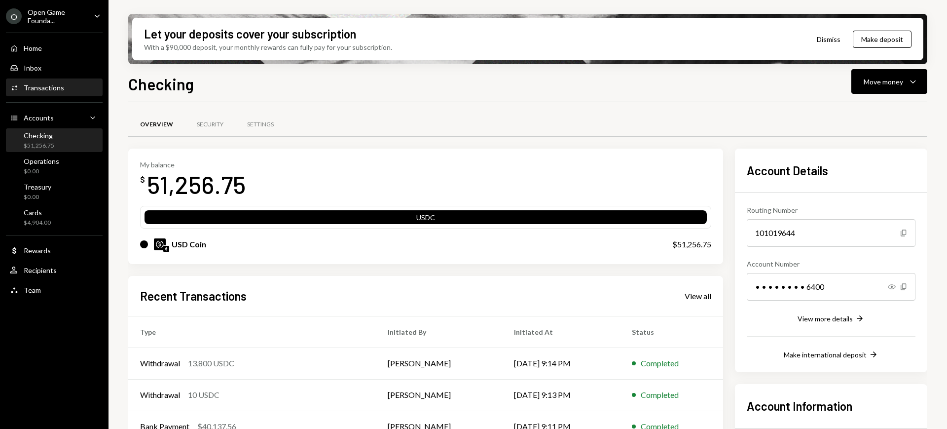
click at [72, 91] on div "Activities Transactions" at bounding box center [54, 87] width 89 height 9
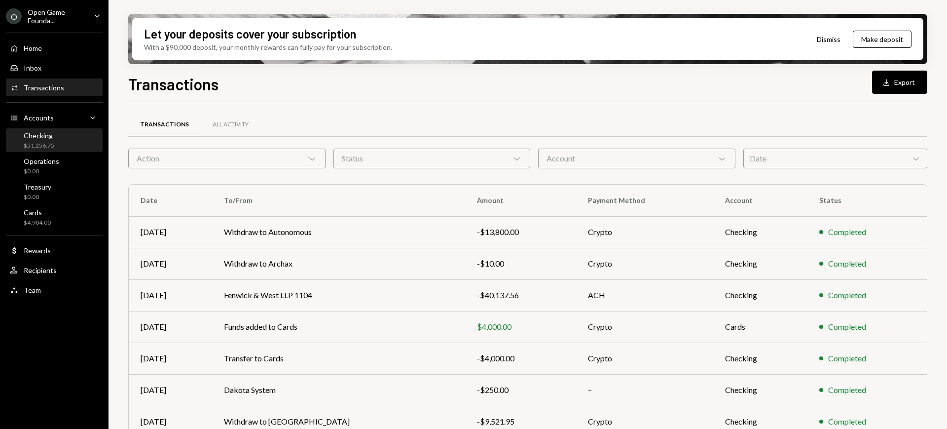
click at [56, 133] on div "Checking $51,256.75" at bounding box center [54, 140] width 89 height 19
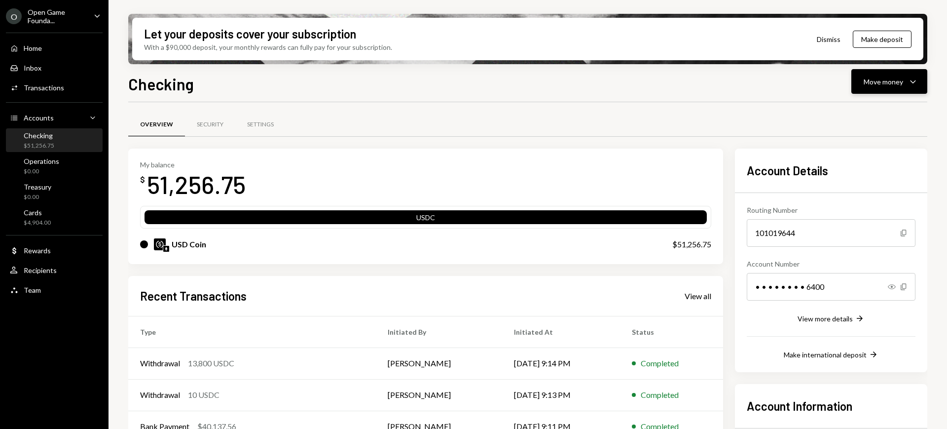
click at [886, 80] on div "Move money" at bounding box center [883, 81] width 39 height 10
click at [879, 107] on div "Send" at bounding box center [882, 111] width 72 height 10
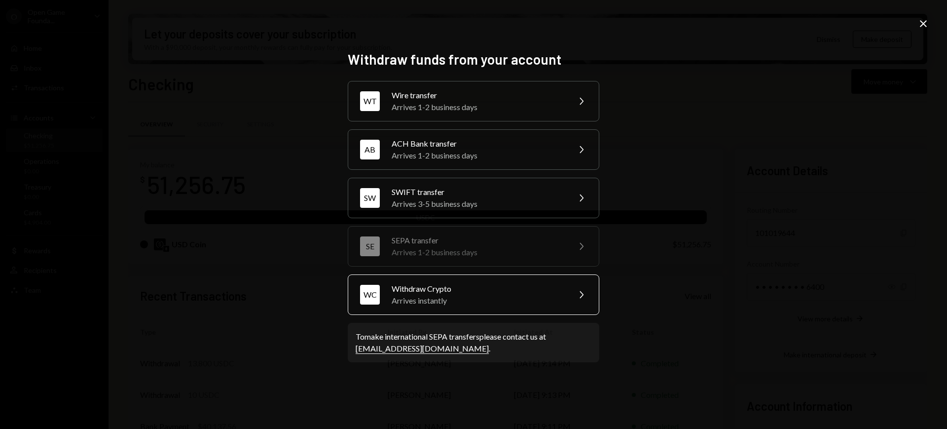
click at [592, 286] on div "WC Withdraw Crypto Arrives instantly Chevron Right" at bounding box center [474, 294] width 252 height 40
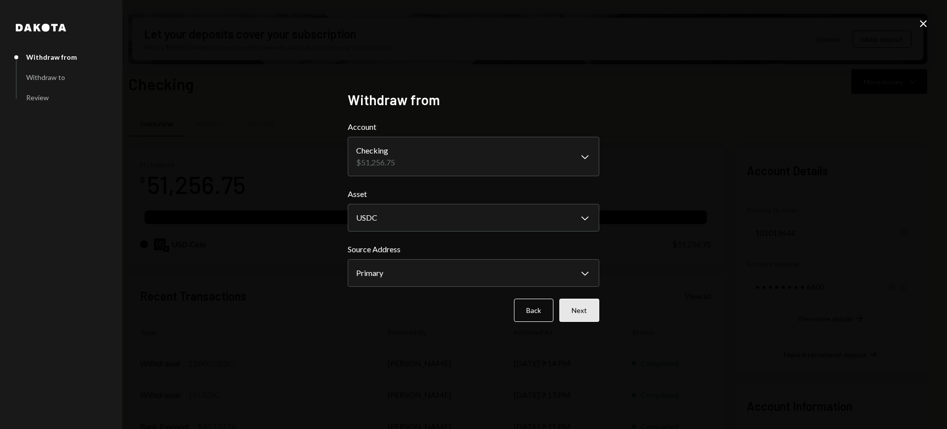
click at [585, 309] on button "Next" at bounding box center [579, 309] width 40 height 23
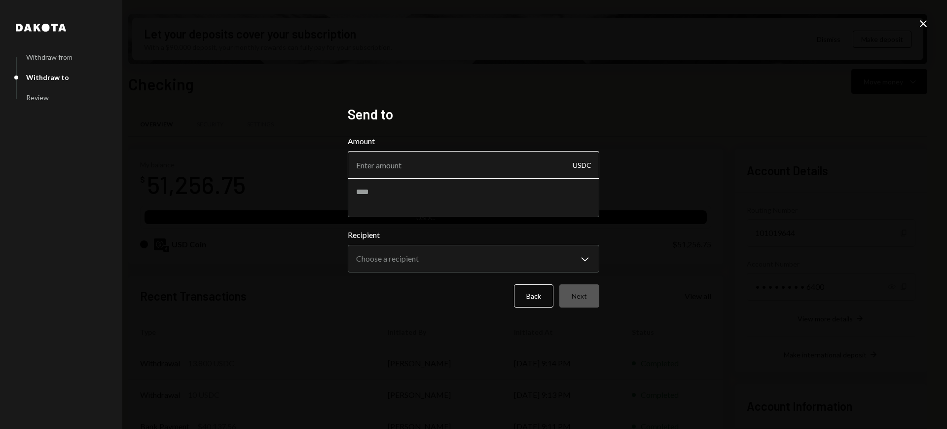
click at [520, 159] on input "Amount" at bounding box center [474, 165] width 252 height 28
type input "6800.5"
click at [402, 201] on textarea at bounding box center [474, 197] width 252 height 39
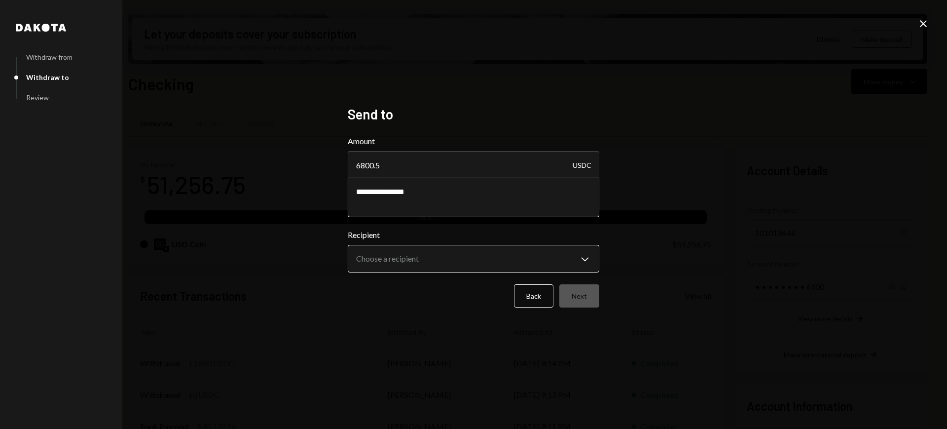
type textarea "**********"
click at [420, 259] on body "O Open Game Founda... Caret Down Home Home Inbox Inbox Activities Transactions …" at bounding box center [473, 214] width 947 height 429
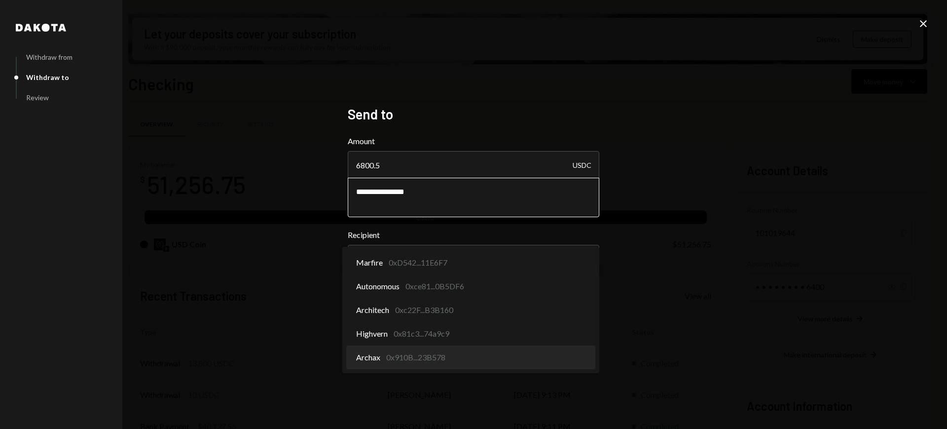
select select "**********"
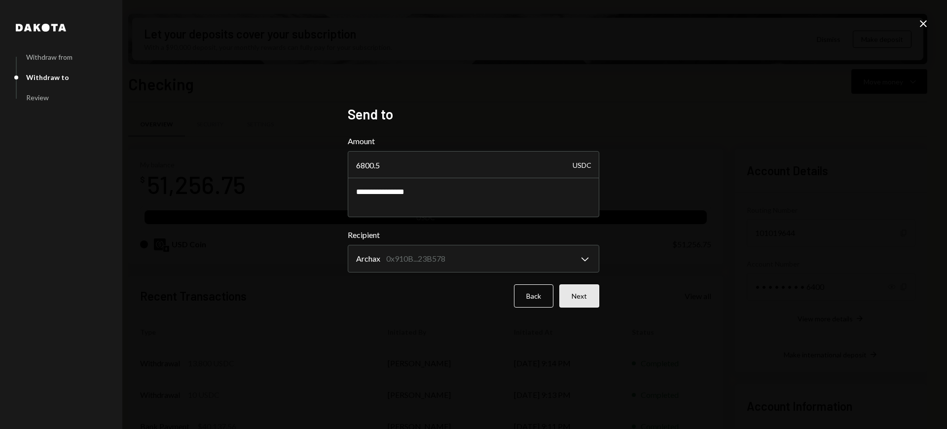
click at [568, 290] on button "Next" at bounding box center [579, 295] width 40 height 23
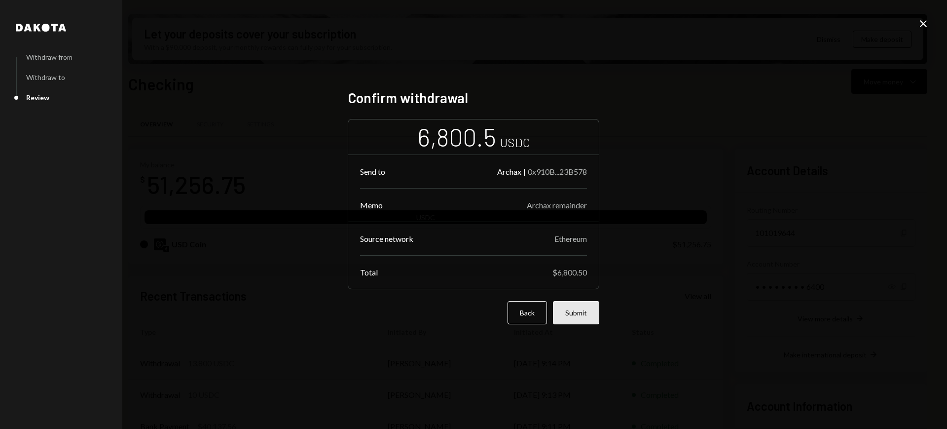
click at [583, 320] on button "Submit" at bounding box center [576, 312] width 46 height 23
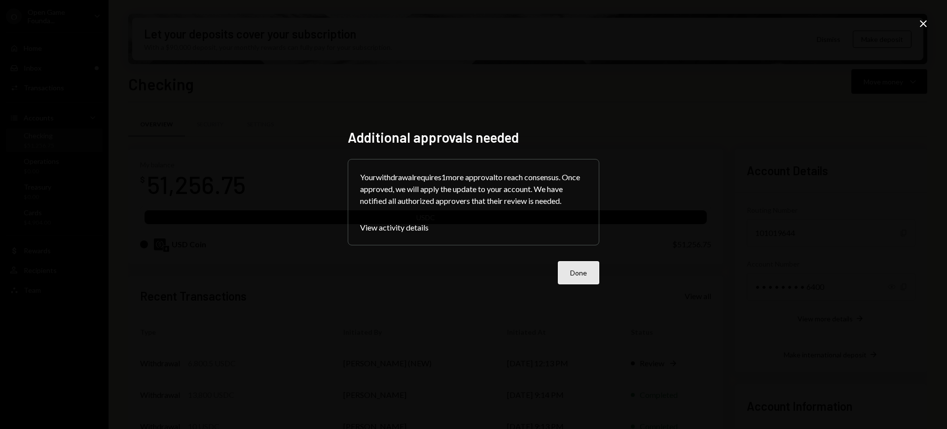
click at [577, 277] on button "Done" at bounding box center [578, 272] width 41 height 23
